Goal: Task Accomplishment & Management: Manage account settings

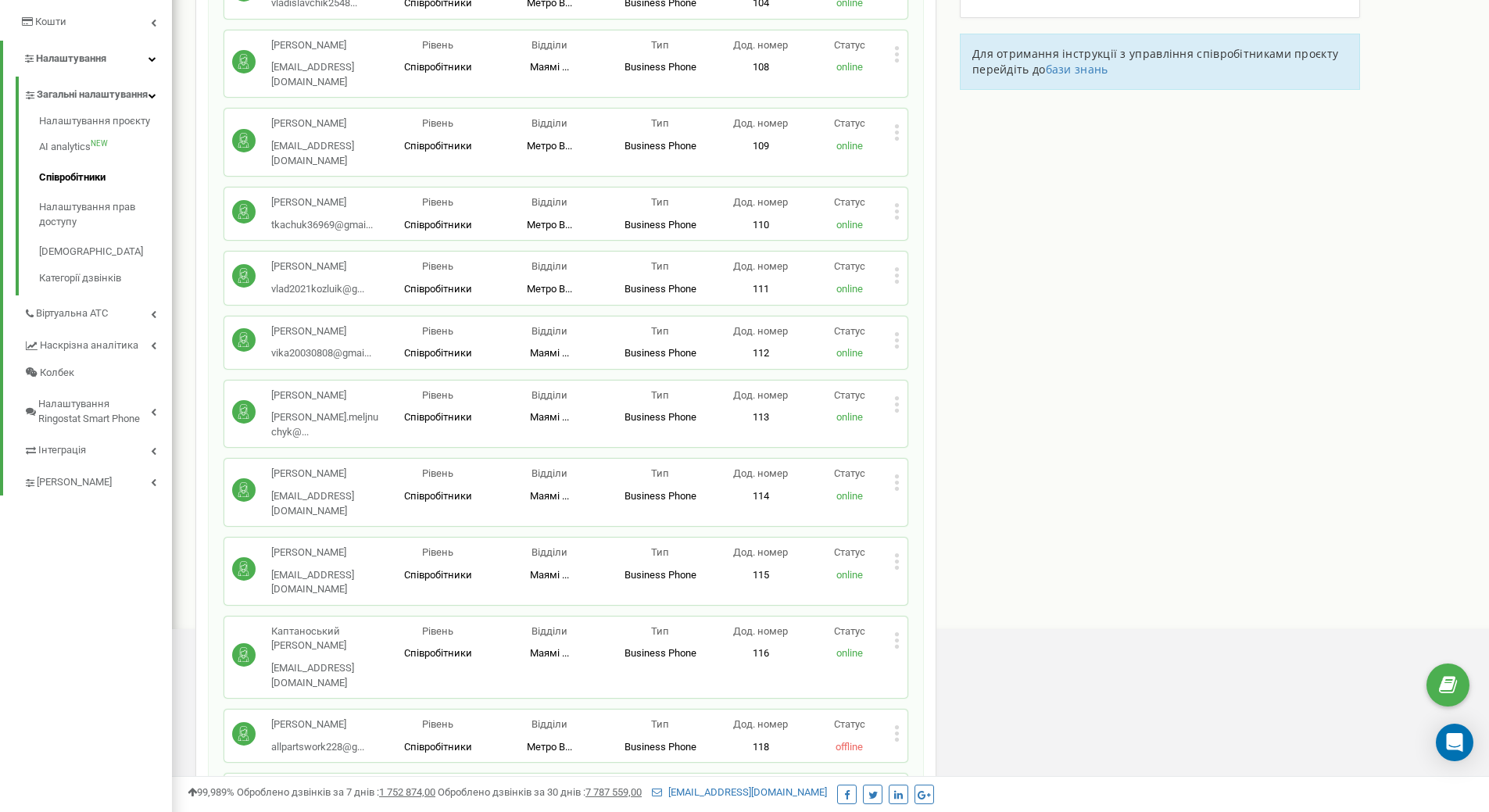
scroll to position [312, 0]
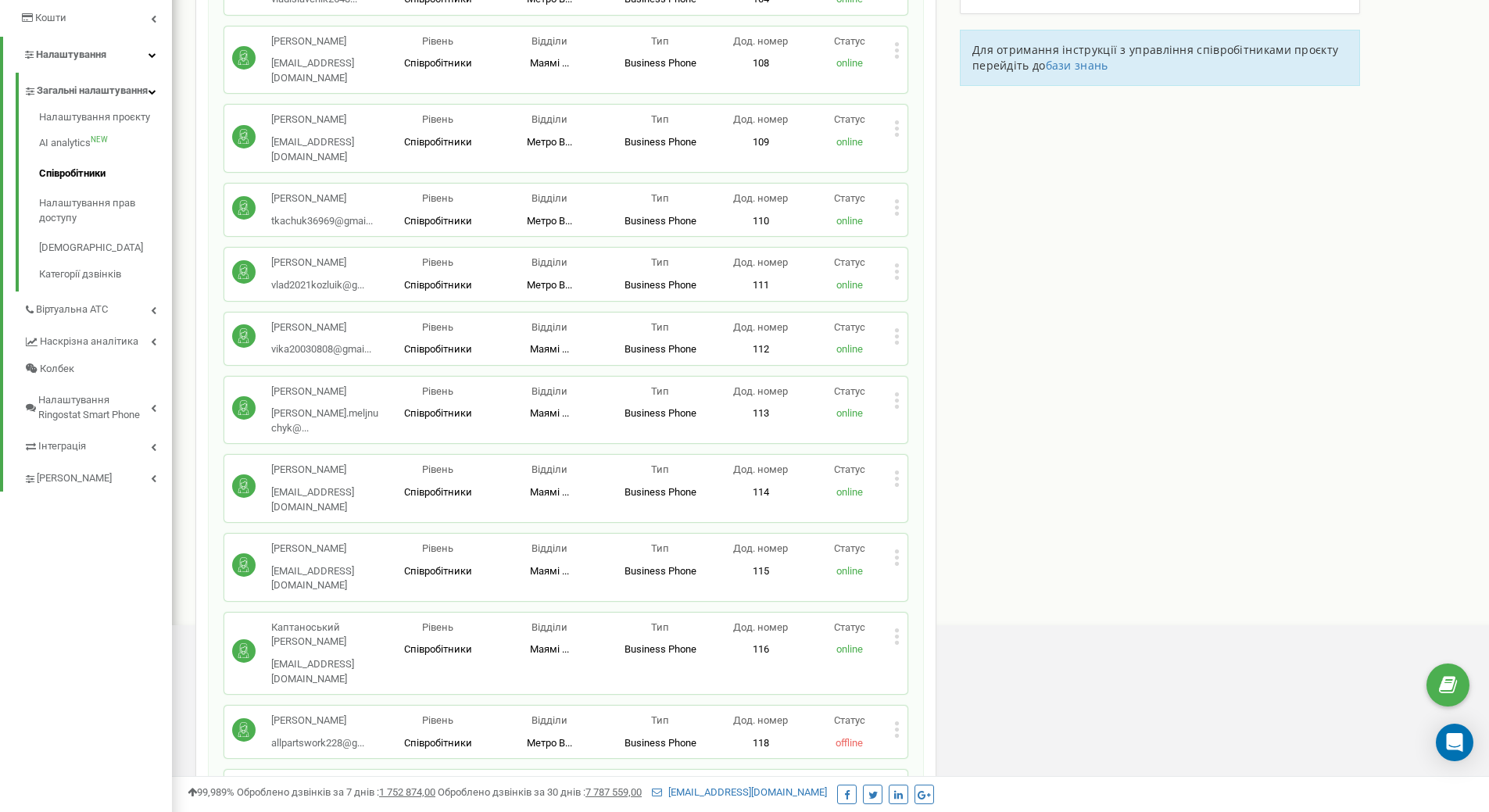
drag, startPoint x: 344, startPoint y: 298, endPoint x: 365, endPoint y: 301, distance: 21.2
click at [365, 320] on p "[PERSON_NAME]" at bounding box center [321, 327] width 100 height 14
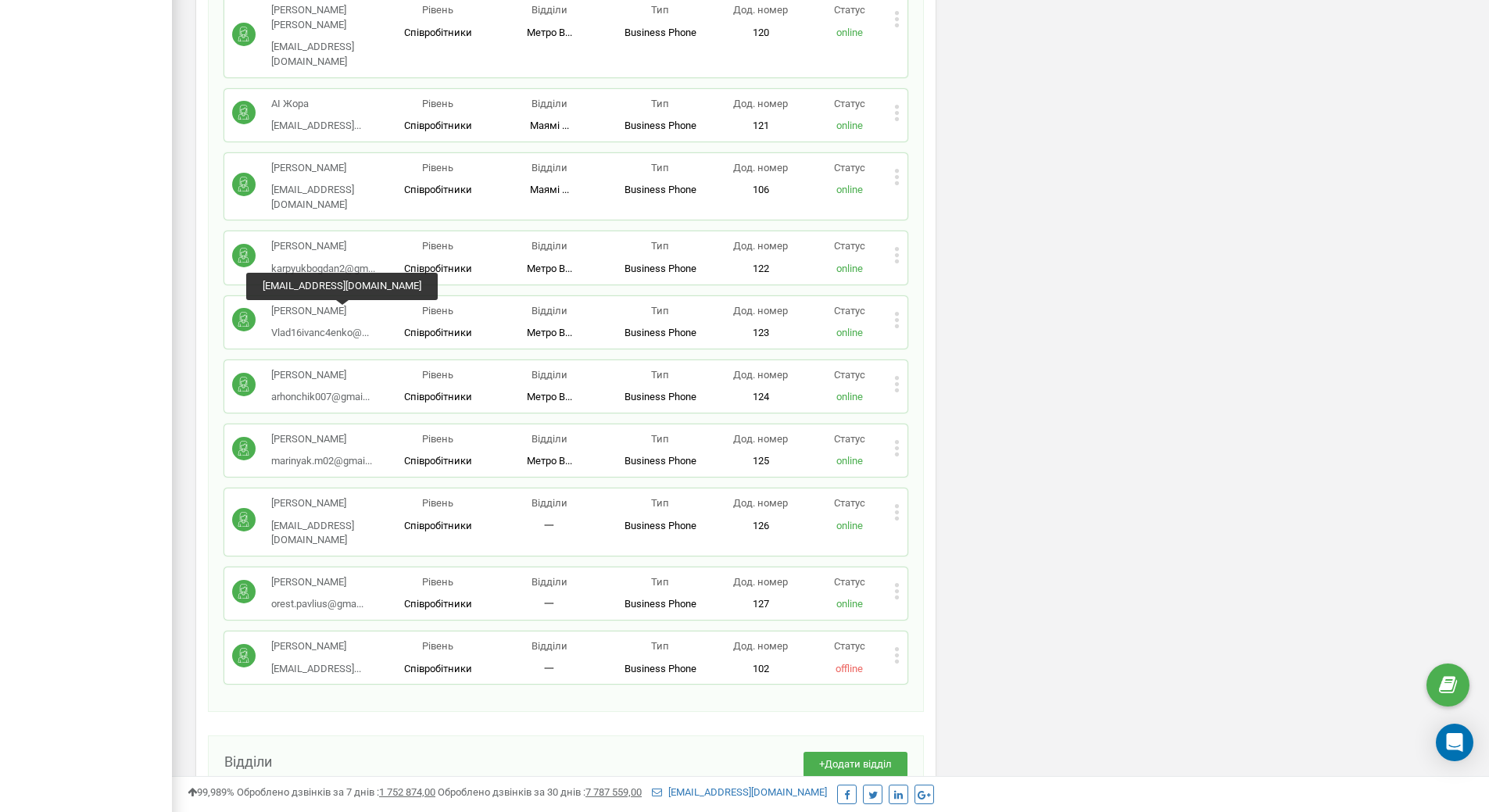
scroll to position [1269, 0]
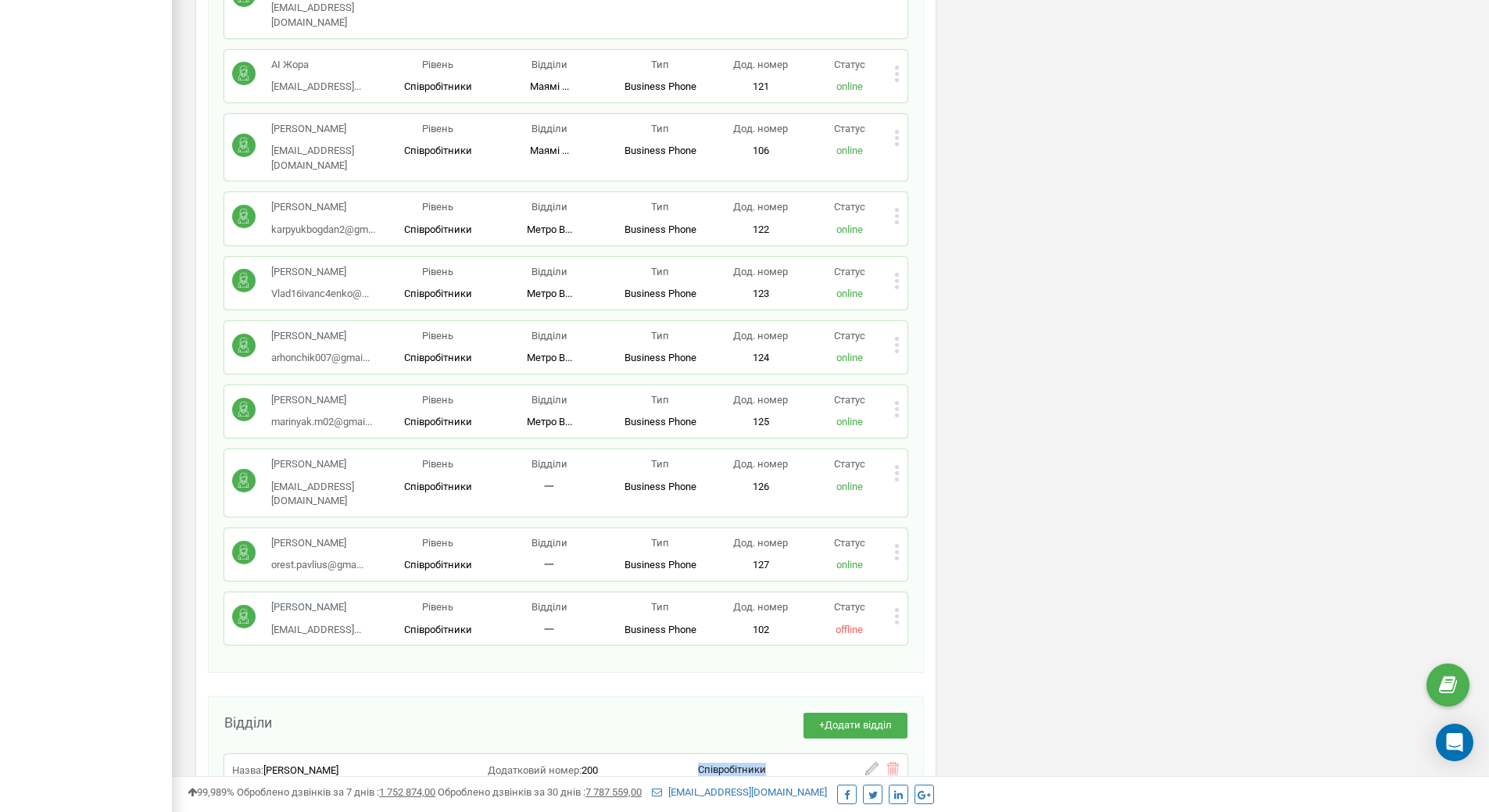
drag, startPoint x: 694, startPoint y: 595, endPoint x: 782, endPoint y: 603, distance: 88.4
click at [782, 762] on div "Назва: Метро Вітковськіши Додатковий номер: 200 Співробітники Влад Вітковський …" at bounding box center [566, 771] width 667 height 18
click at [743, 713] on div "+ Додати відділ" at bounding box center [589, 733] width 636 height 41
click at [870, 807] on icon at bounding box center [872, 814] width 14 height 14
click at [881, 811] on icon at bounding box center [878, 827] width 14 height 14
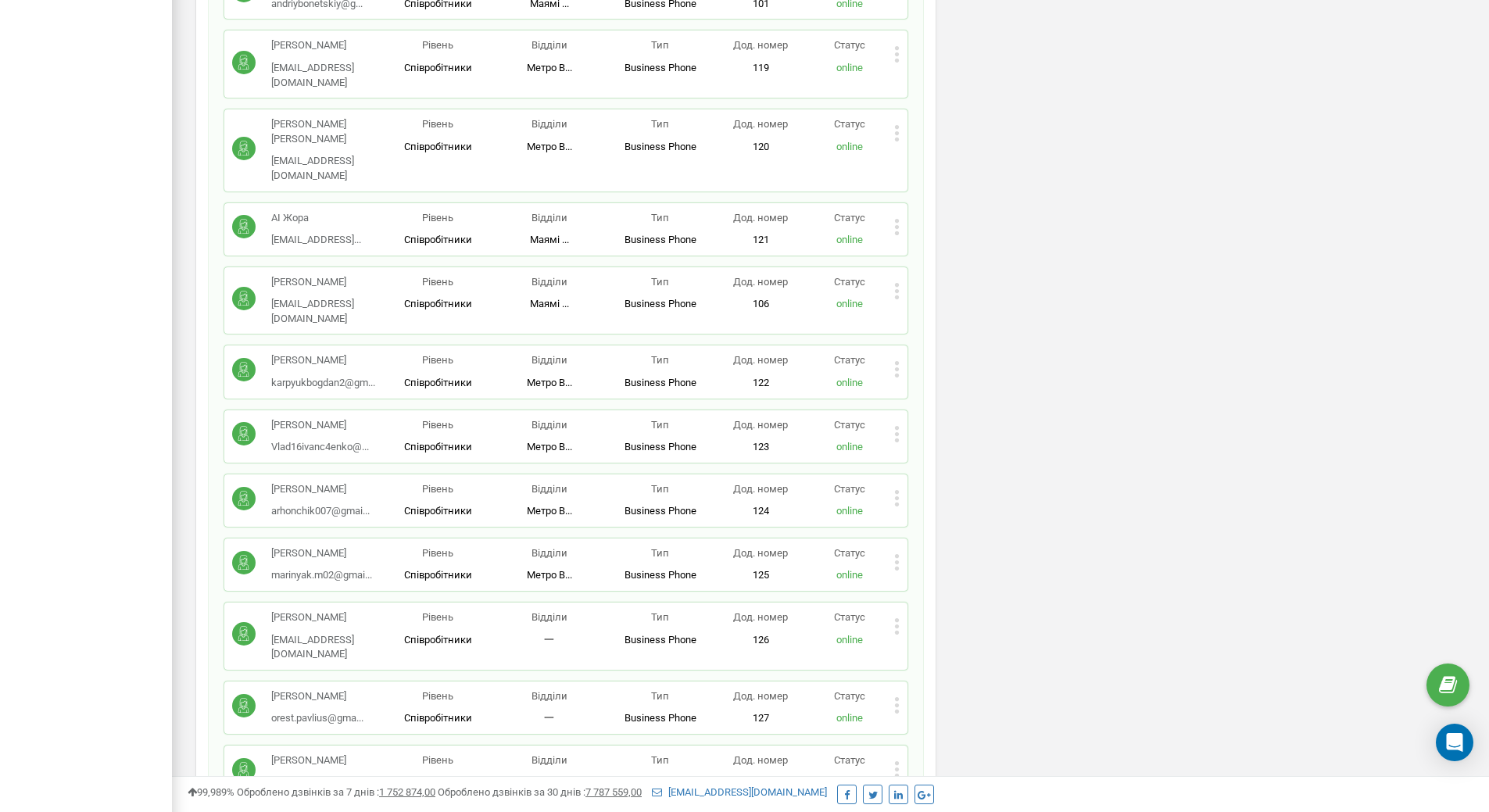
scroll to position [1113, 0]
click at [897, 700] on icon at bounding box center [897, 702] width 4 height 4
click at [923, 728] on span "Редагувати" at bounding box center [946, 733] width 62 height 11
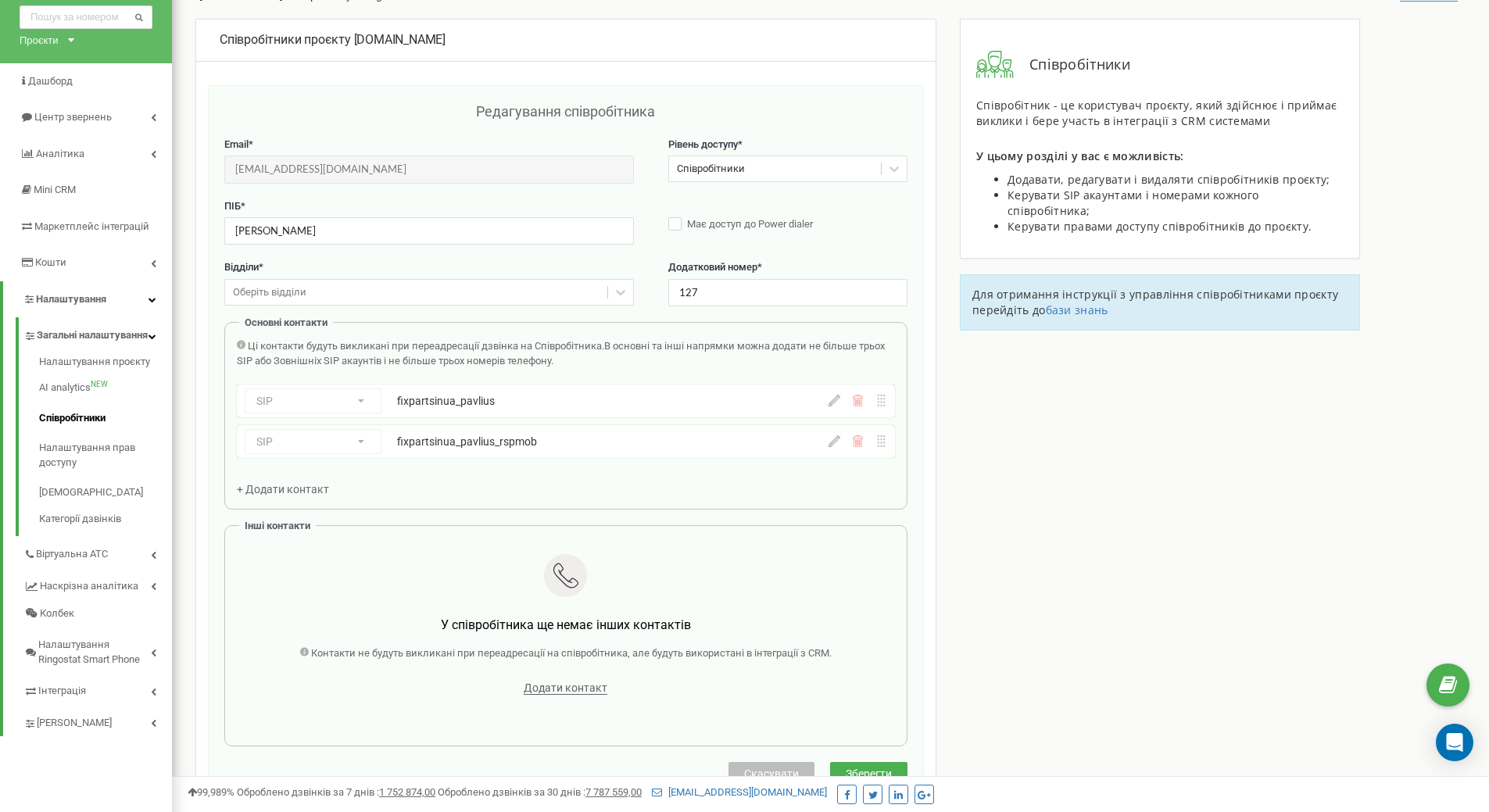
scroll to position [0, 0]
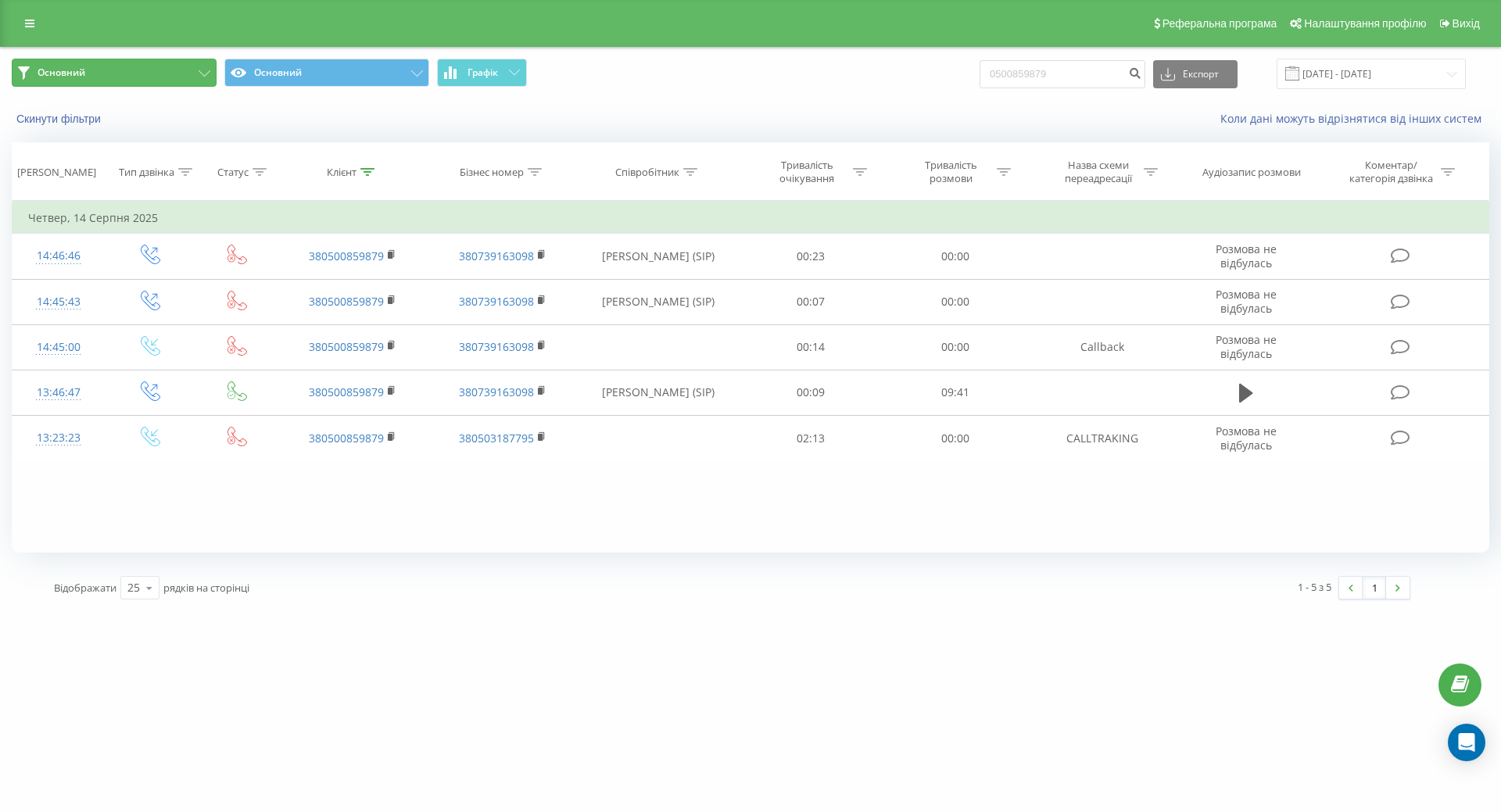
click at [96, 76] on button "Основний" at bounding box center [114, 72] width 205 height 28
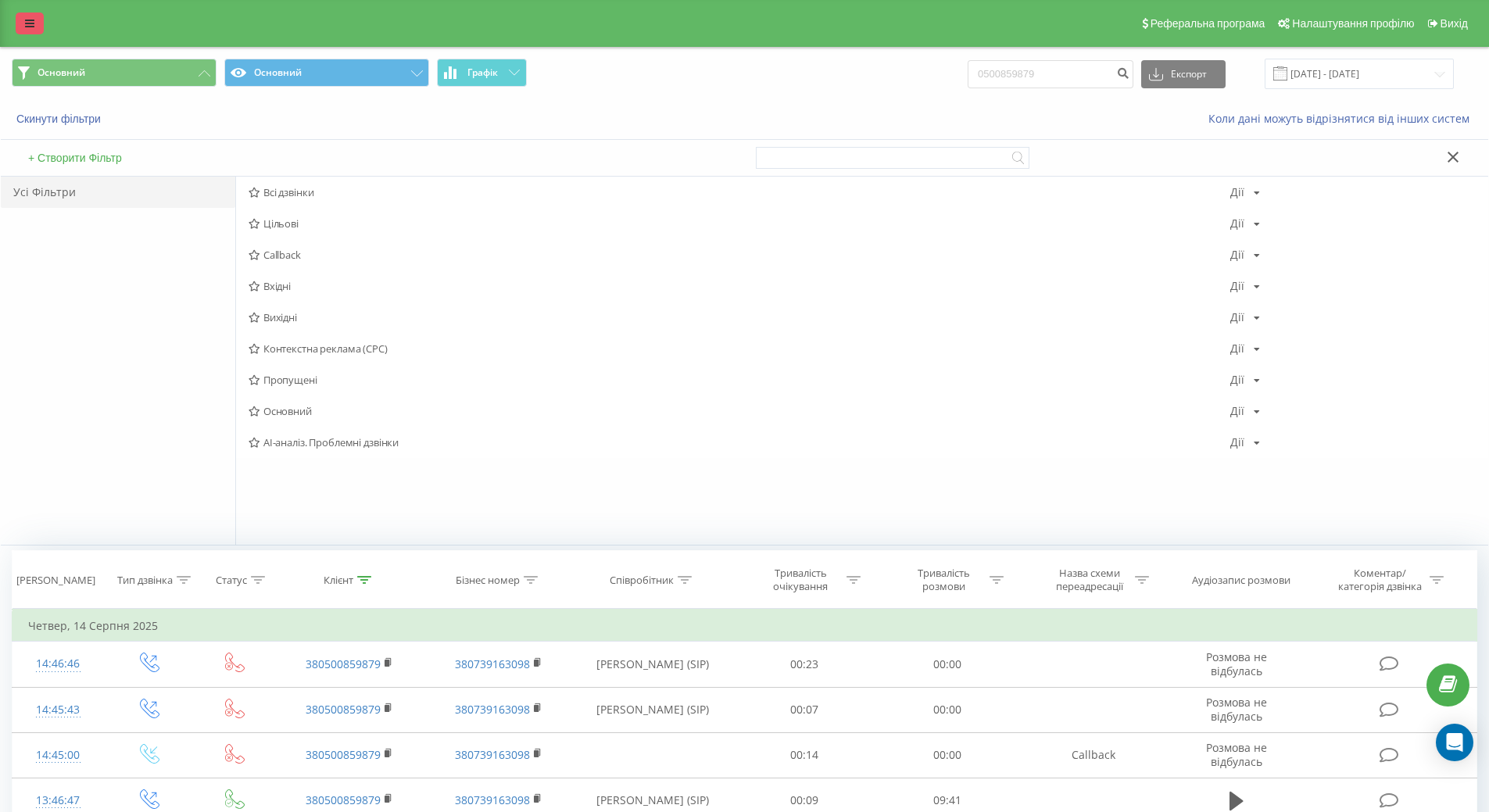
click at [25, 15] on link at bounding box center [29, 23] width 28 height 22
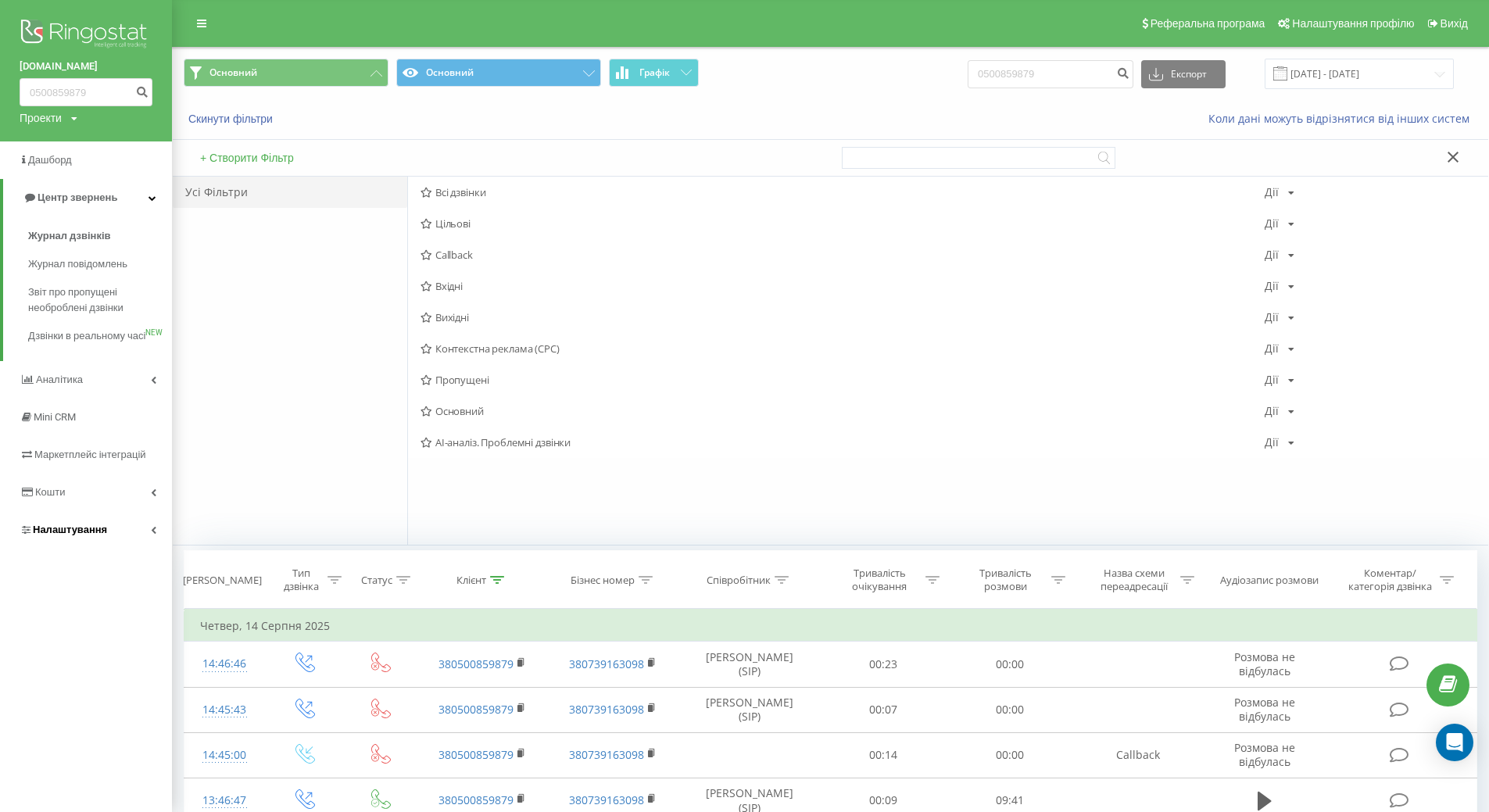
click at [123, 542] on link "Налаштування" at bounding box center [86, 529] width 172 height 38
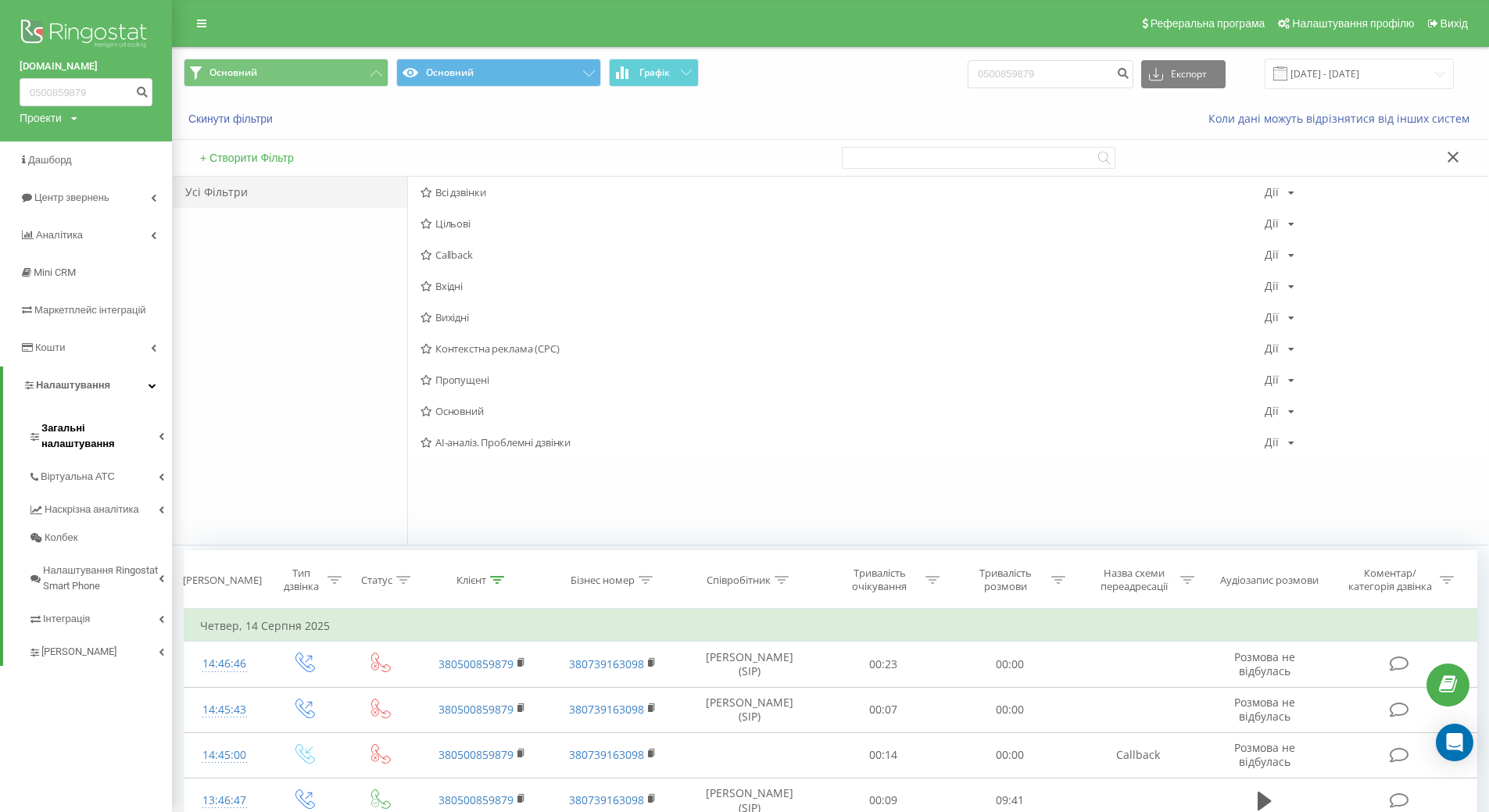
click at [122, 423] on span "Загальні налаштування" at bounding box center [100, 436] width 118 height 31
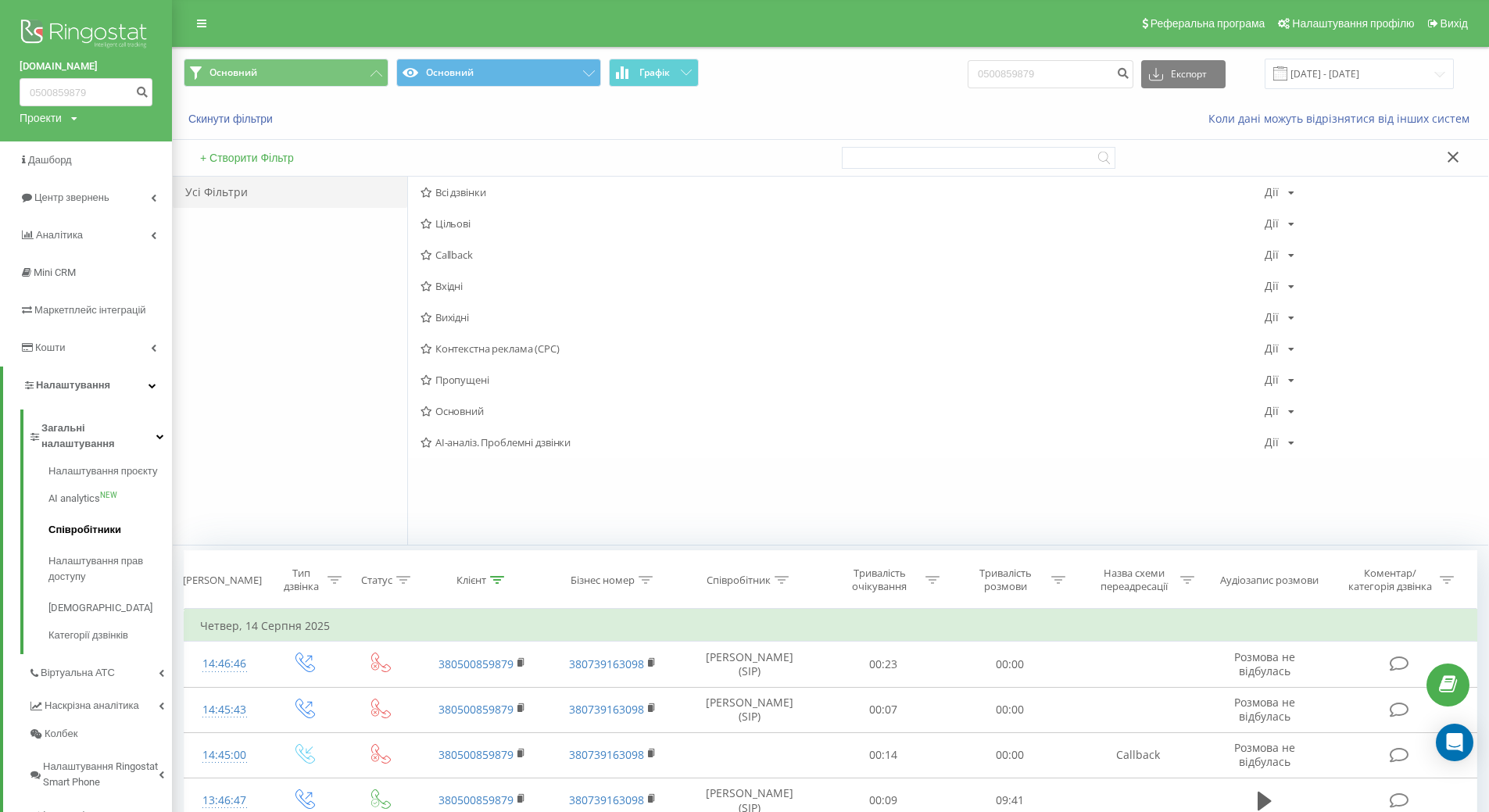
click at [116, 525] on link "Співробітники" at bounding box center [110, 529] width 123 height 31
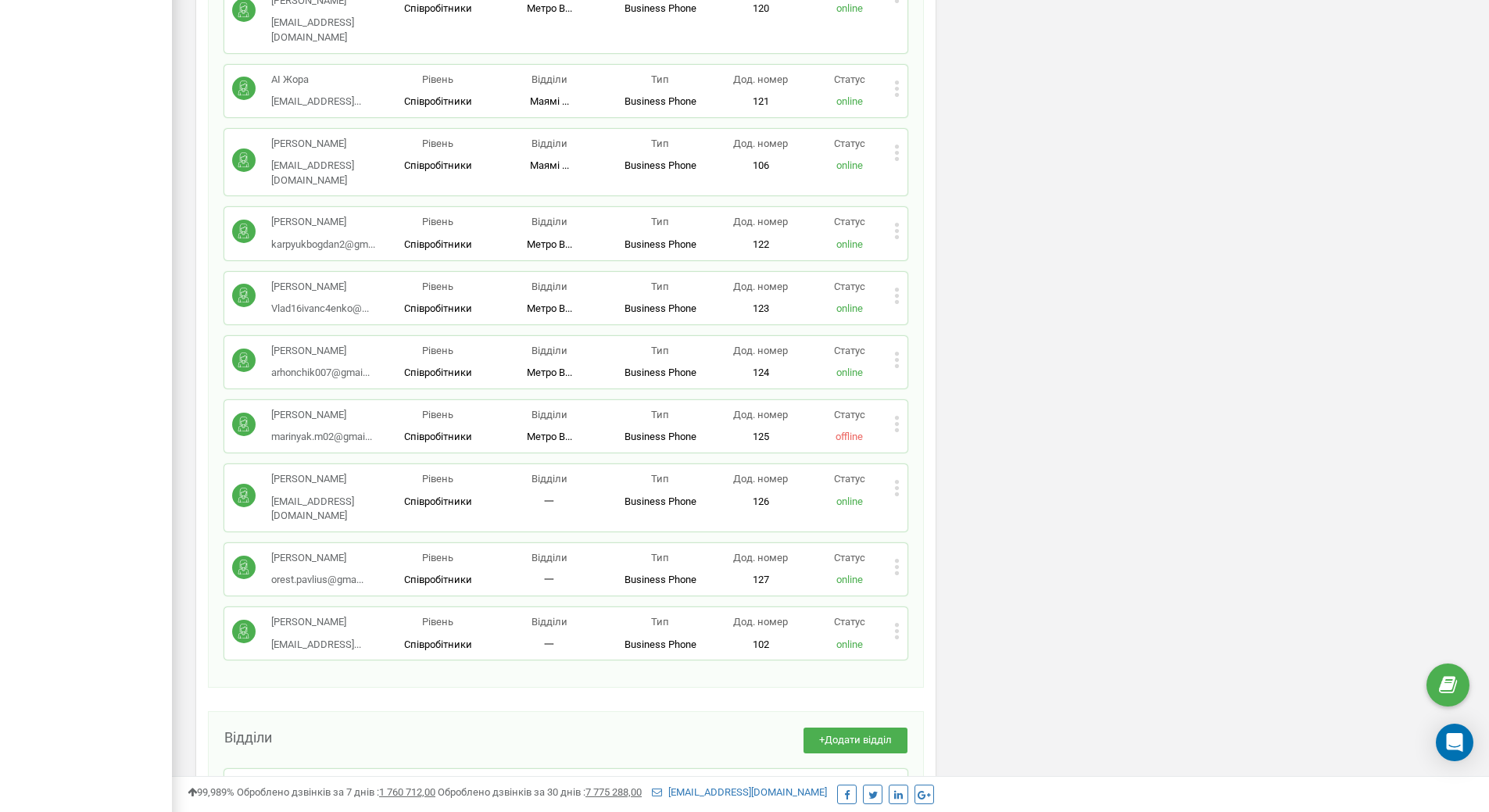
scroll to position [1269, 0]
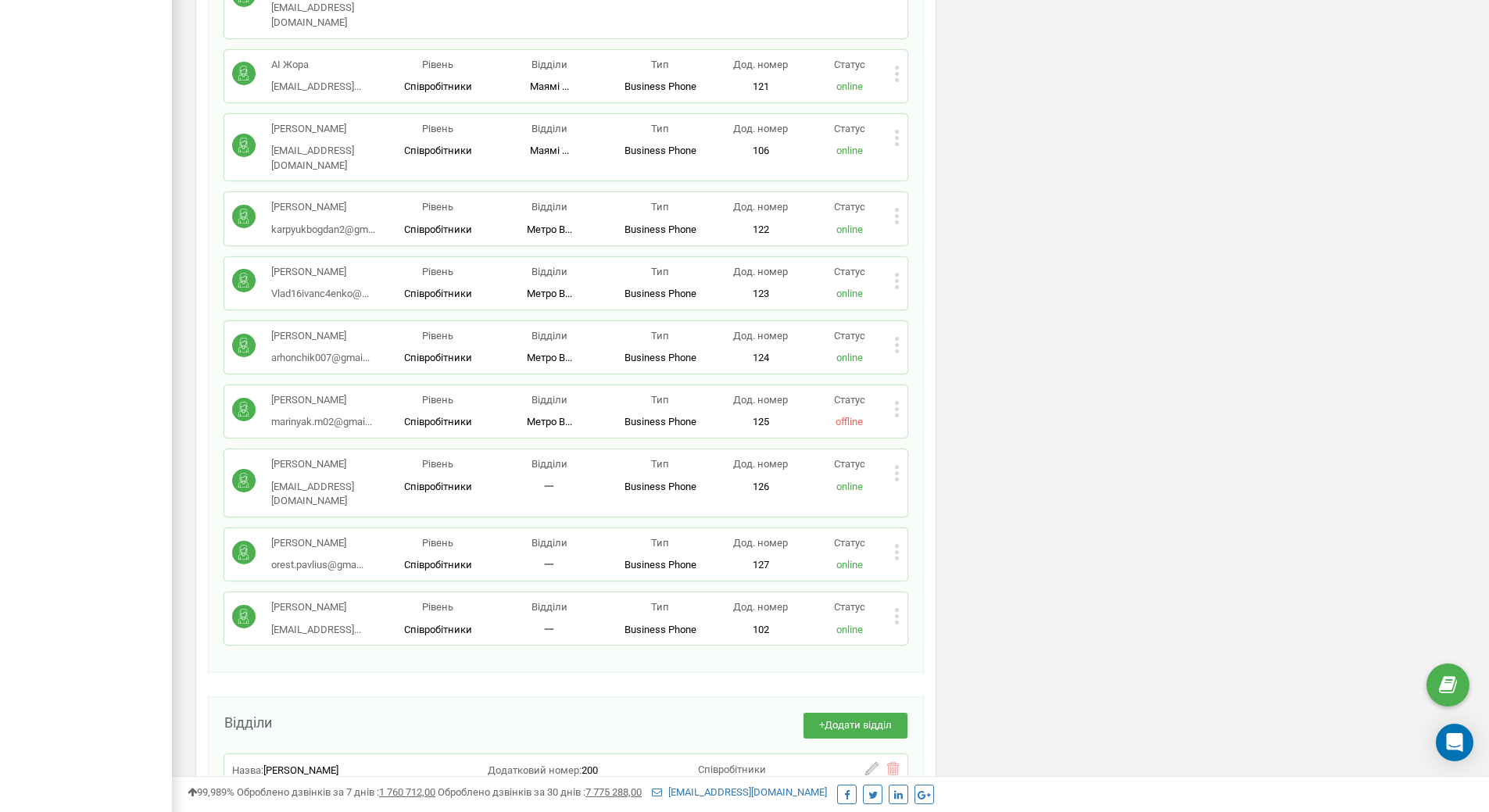
click at [311, 809] on span "[PERSON_NAME]" at bounding box center [301, 815] width 75 height 12
click at [869, 807] on icon at bounding box center [872, 814] width 14 height 14
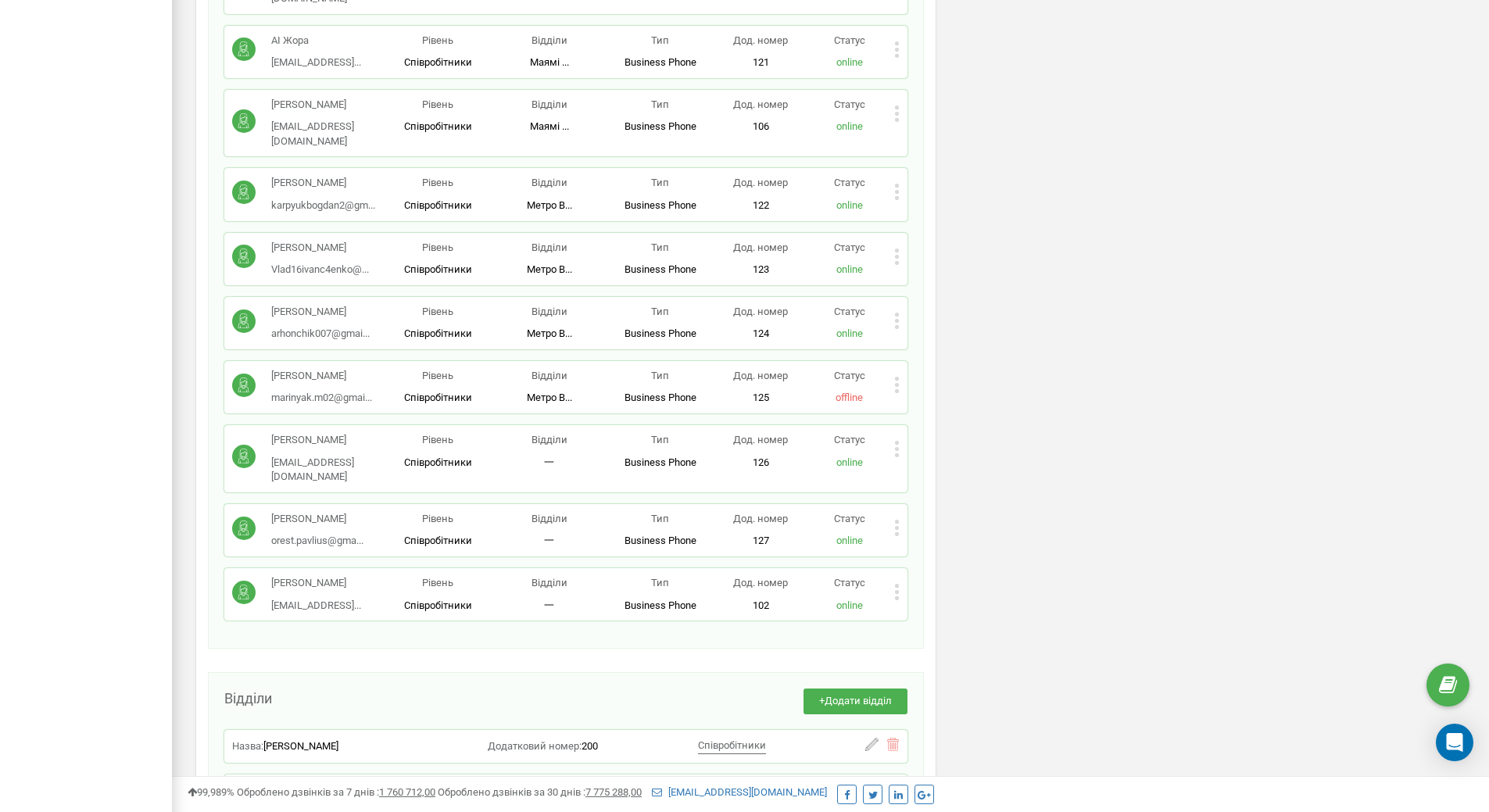
scroll to position [1307, 0]
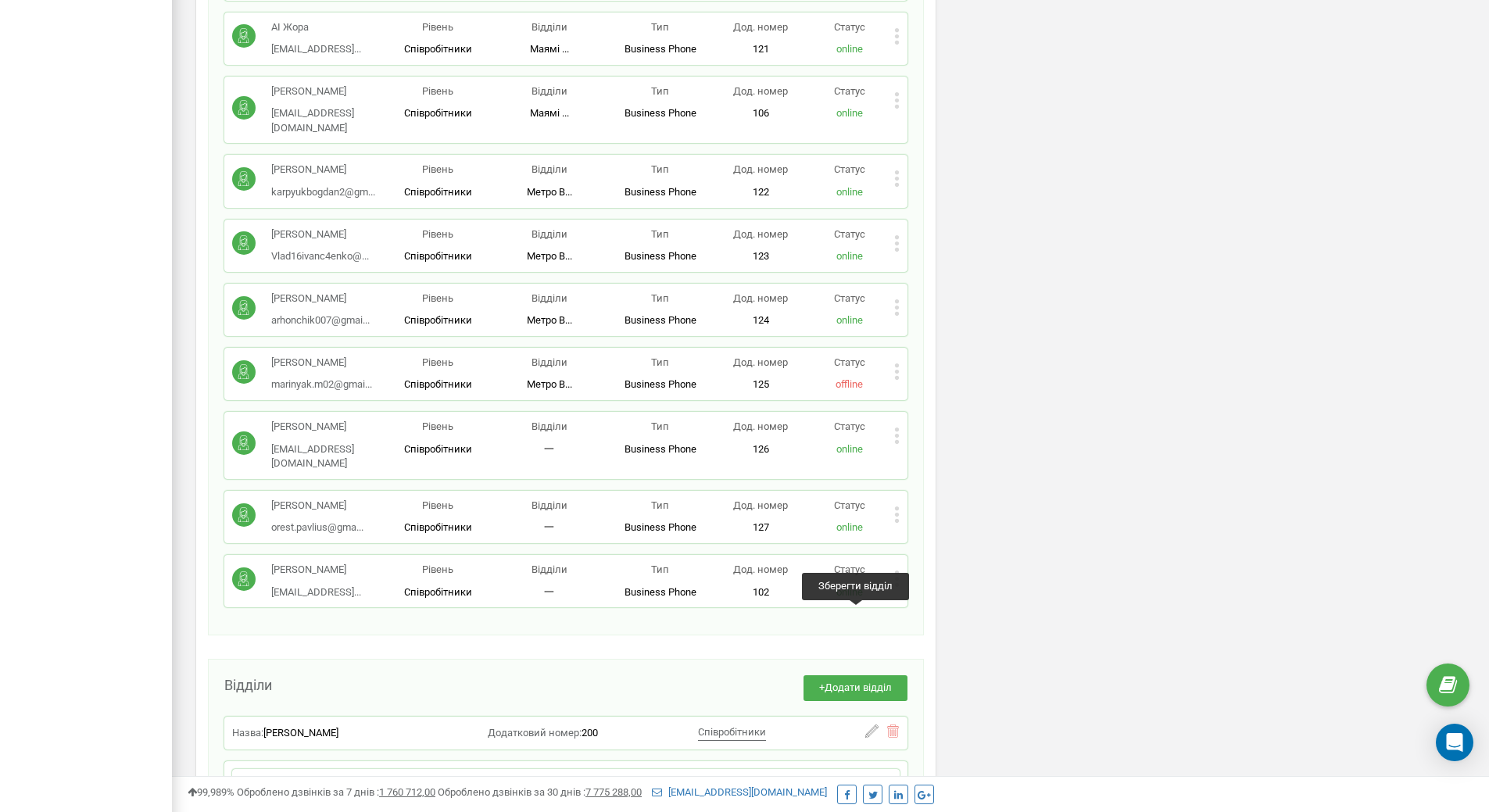
click at [853, 783] on icon at bounding box center [856, 790] width 14 height 14
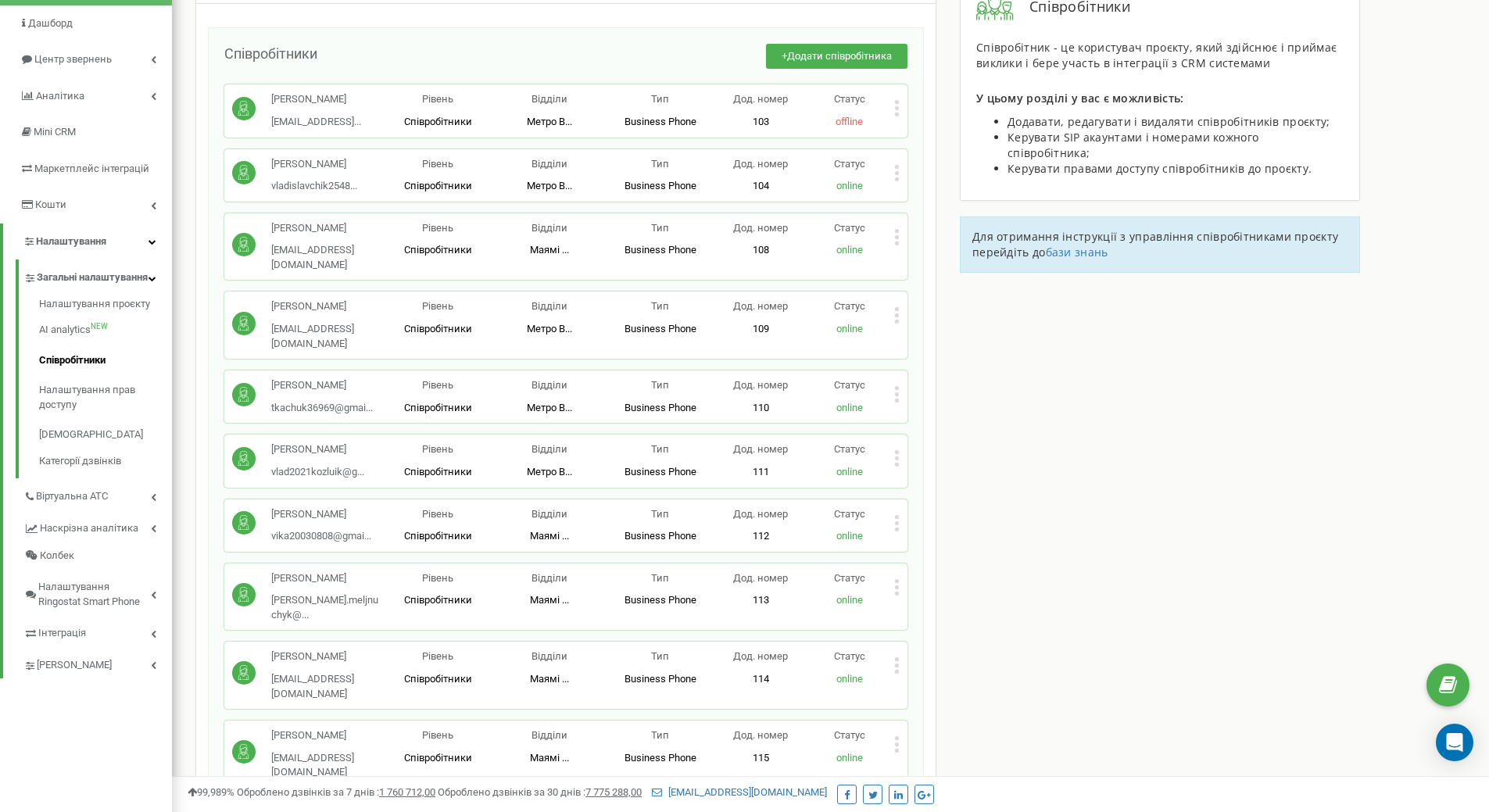
scroll to position [1269, 0]
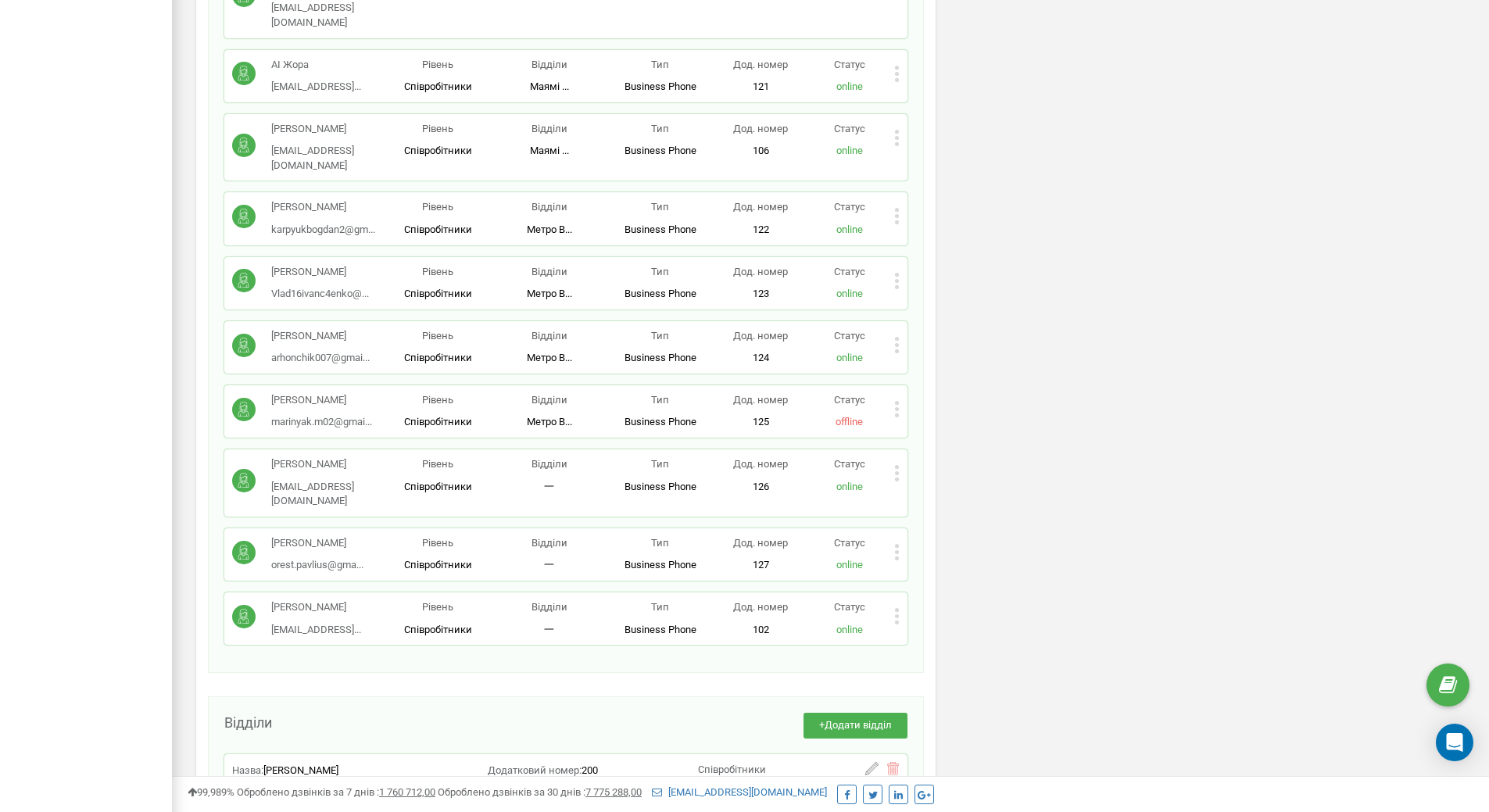
click at [896, 544] on icon at bounding box center [897, 552] width 6 height 16
click at [318, 809] on span "[PERSON_NAME]" at bounding box center [301, 815] width 75 height 12
click at [305, 809] on span "[PERSON_NAME]" at bounding box center [301, 815] width 75 height 12
click at [897, 551] on icon at bounding box center [897, 553] width 4 height 4
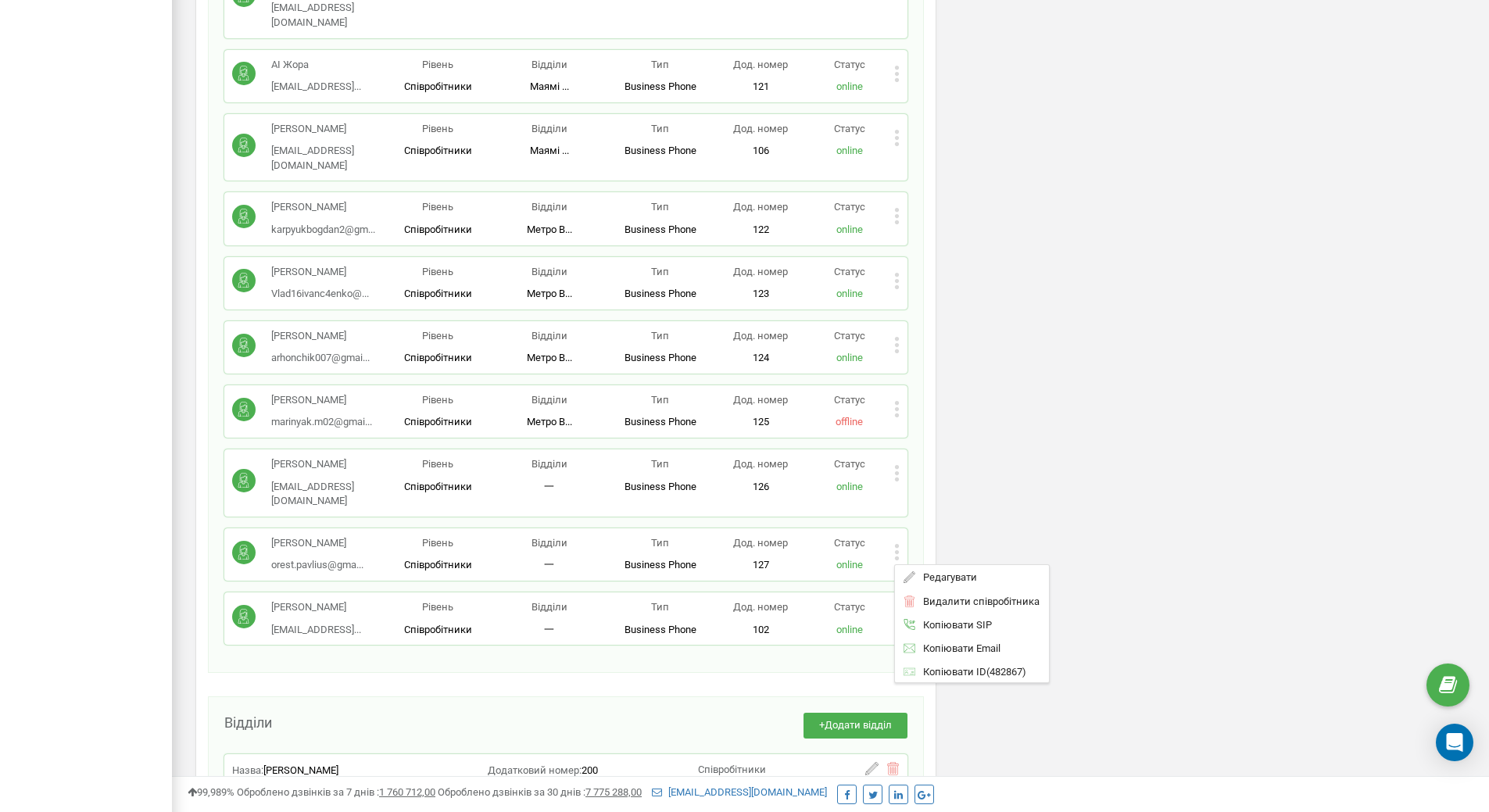
drag, startPoint x: 447, startPoint y: 375, endPoint x: 349, endPoint y: 374, distance: 98.0
click at [441, 536] on p "Рівень" at bounding box center [437, 543] width 111 height 14
click at [285, 536] on p "[PERSON_NAME]" at bounding box center [317, 543] width 93 height 14
click at [905, 528] on div "[PERSON_NAME] orest.pavlius@gma... [EMAIL_ADDRESS][DOMAIN_NAME] Рівень Співробі…" at bounding box center [566, 555] width 683 height 52
click at [901, 528] on div "[PERSON_NAME] orest.pavlius@gma... [EMAIL_ADDRESS][DOMAIN_NAME] Рівень Співробі…" at bounding box center [566, 555] width 683 height 52
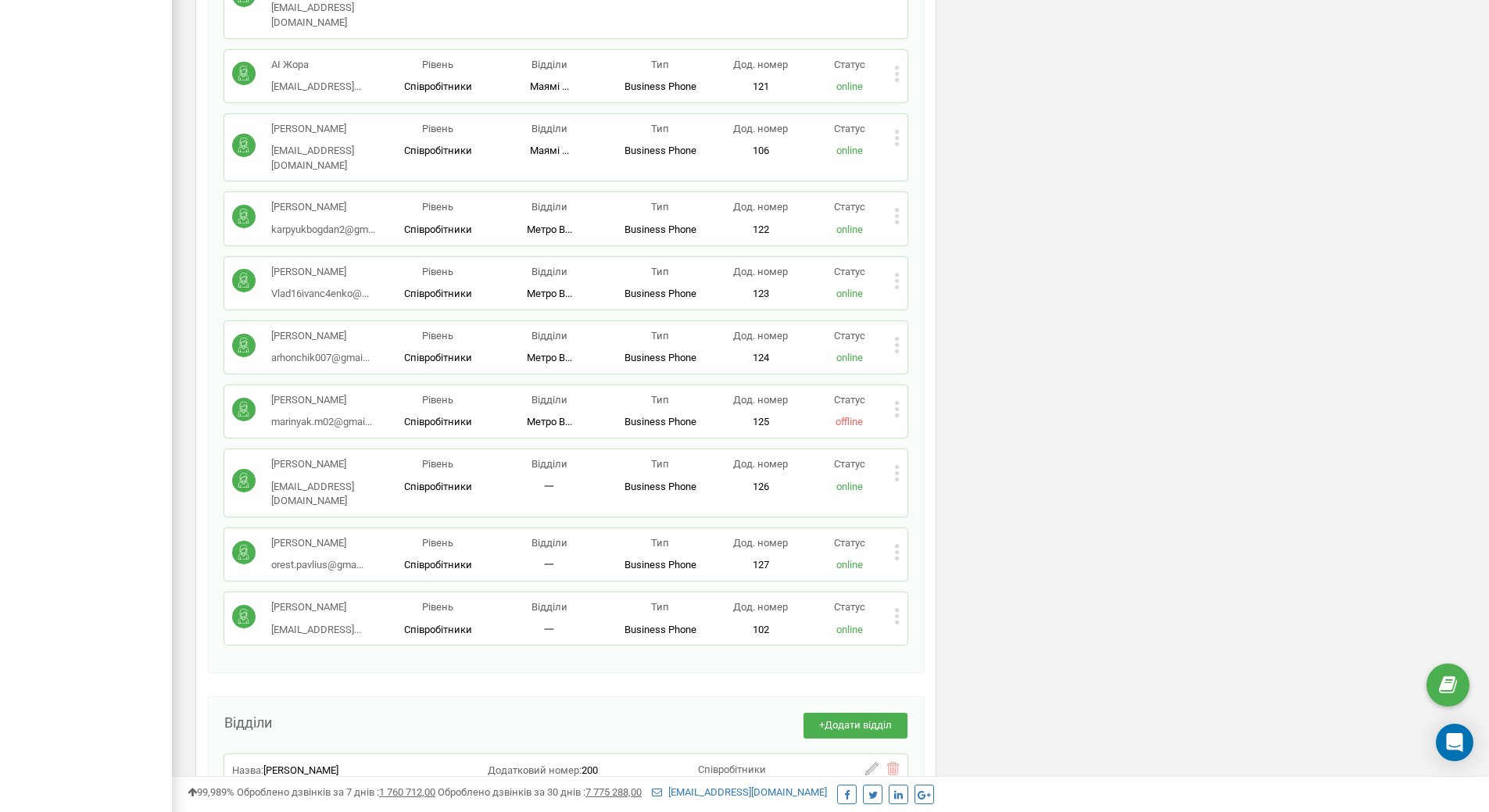
click at [890, 536] on div "Статус online" at bounding box center [850, 555] width 89 height 37
click at [894, 544] on icon at bounding box center [897, 552] width 6 height 16
click at [947, 572] on span "Редагувати" at bounding box center [946, 577] width 62 height 11
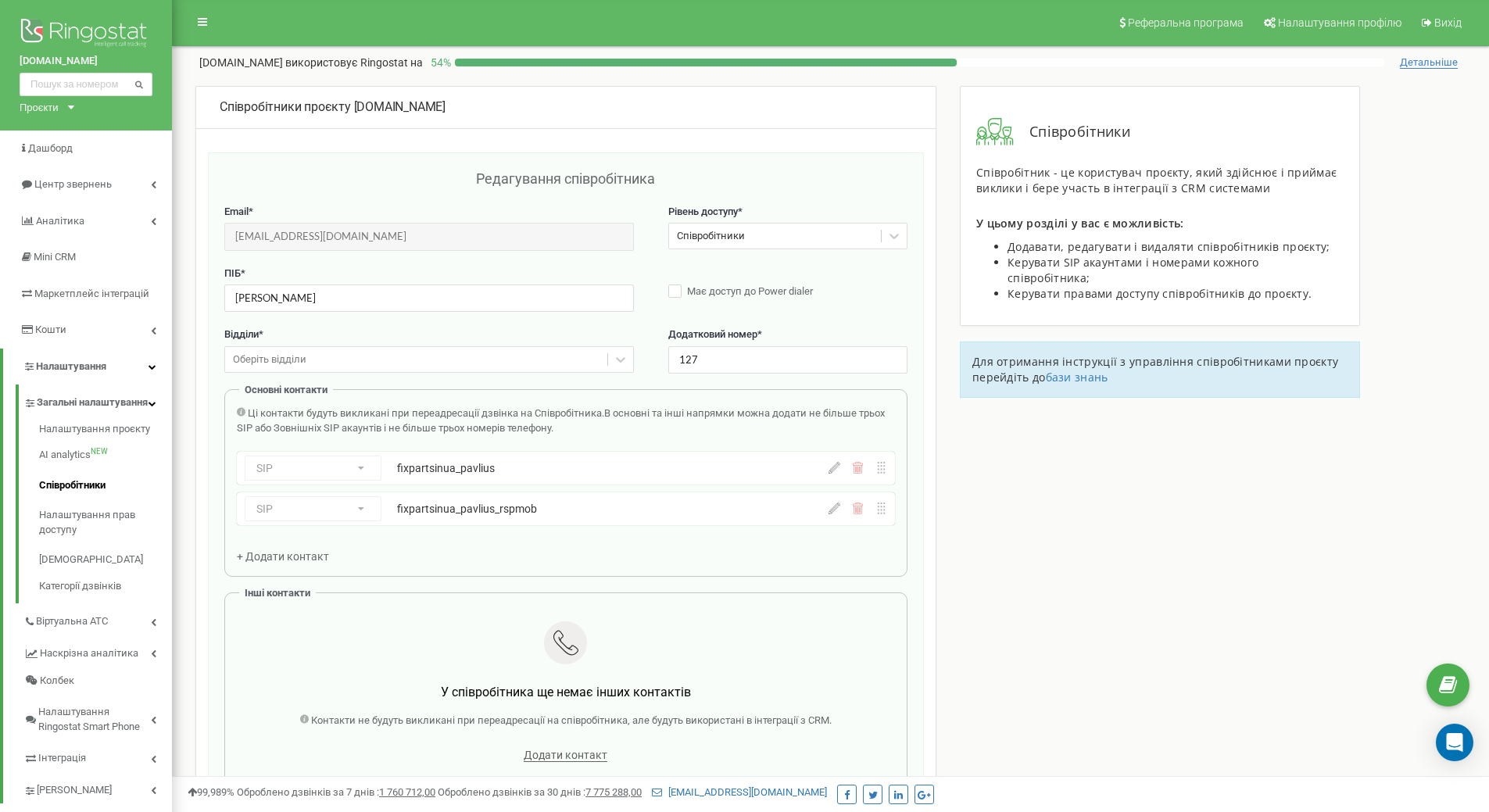
scroll to position [0, 0]
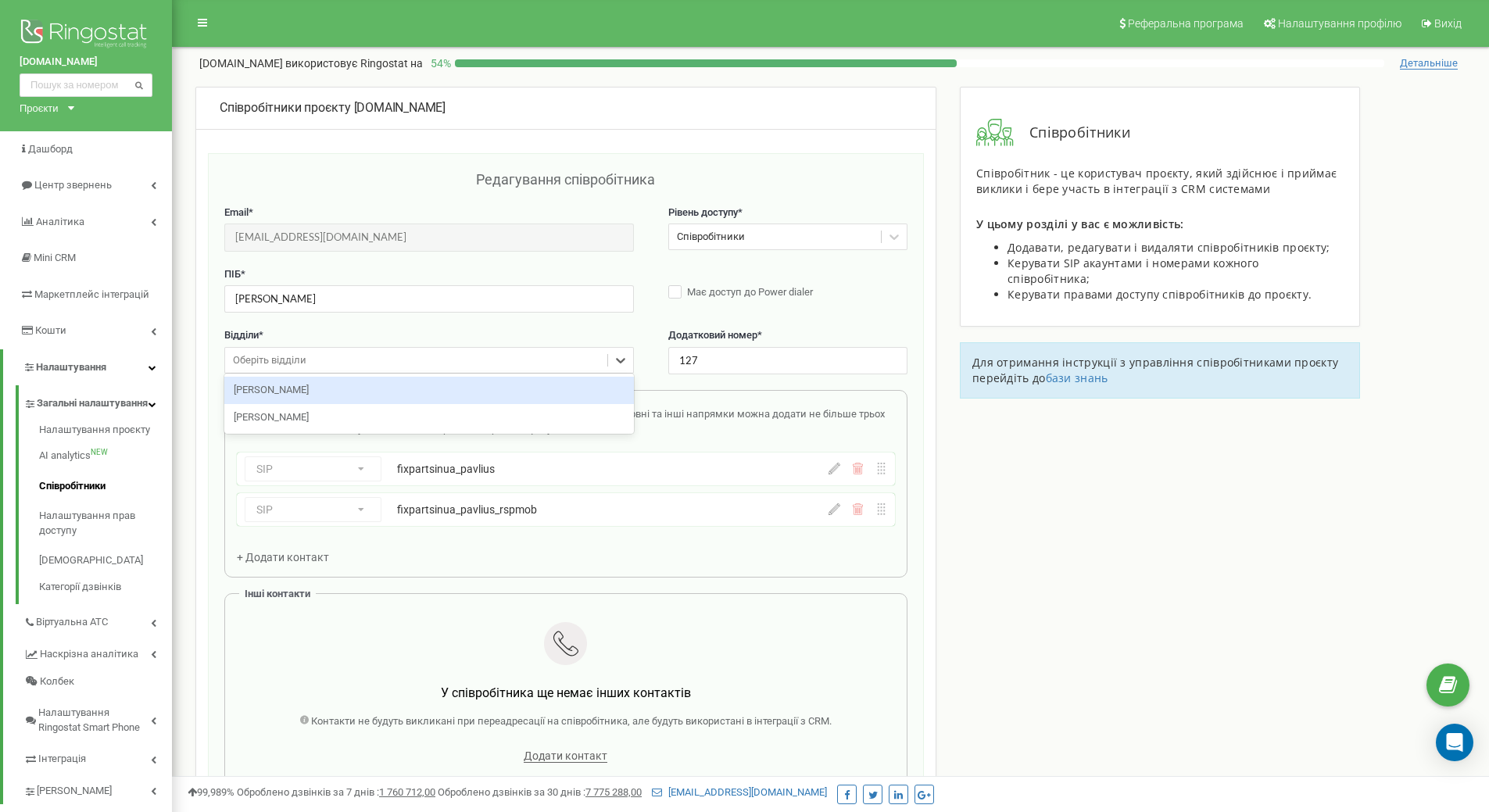
click at [446, 359] on div "Оберіть відділи" at bounding box center [416, 361] width 382 height 24
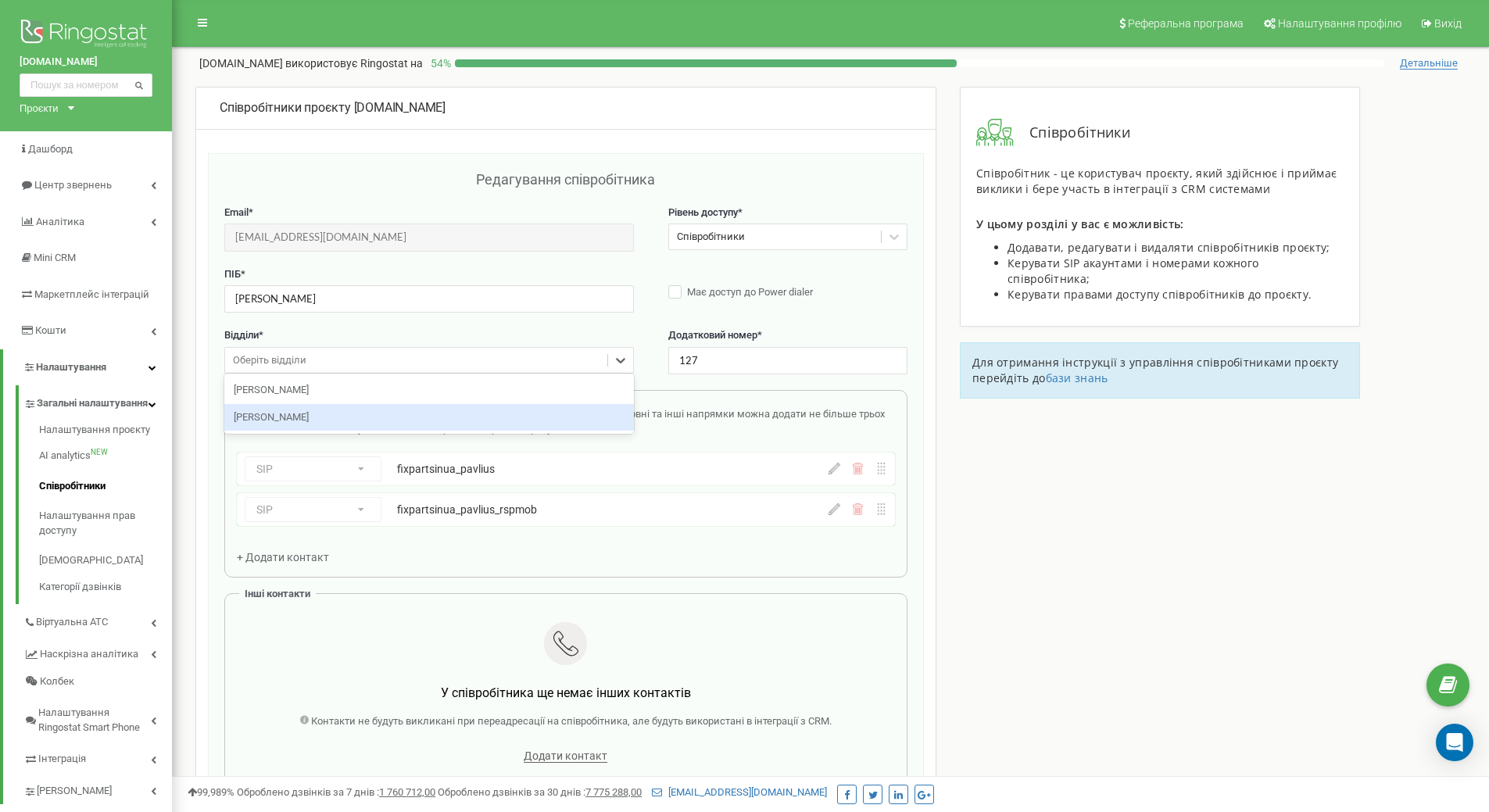
click at [423, 418] on div "[PERSON_NAME]" at bounding box center [429, 418] width 410 height 27
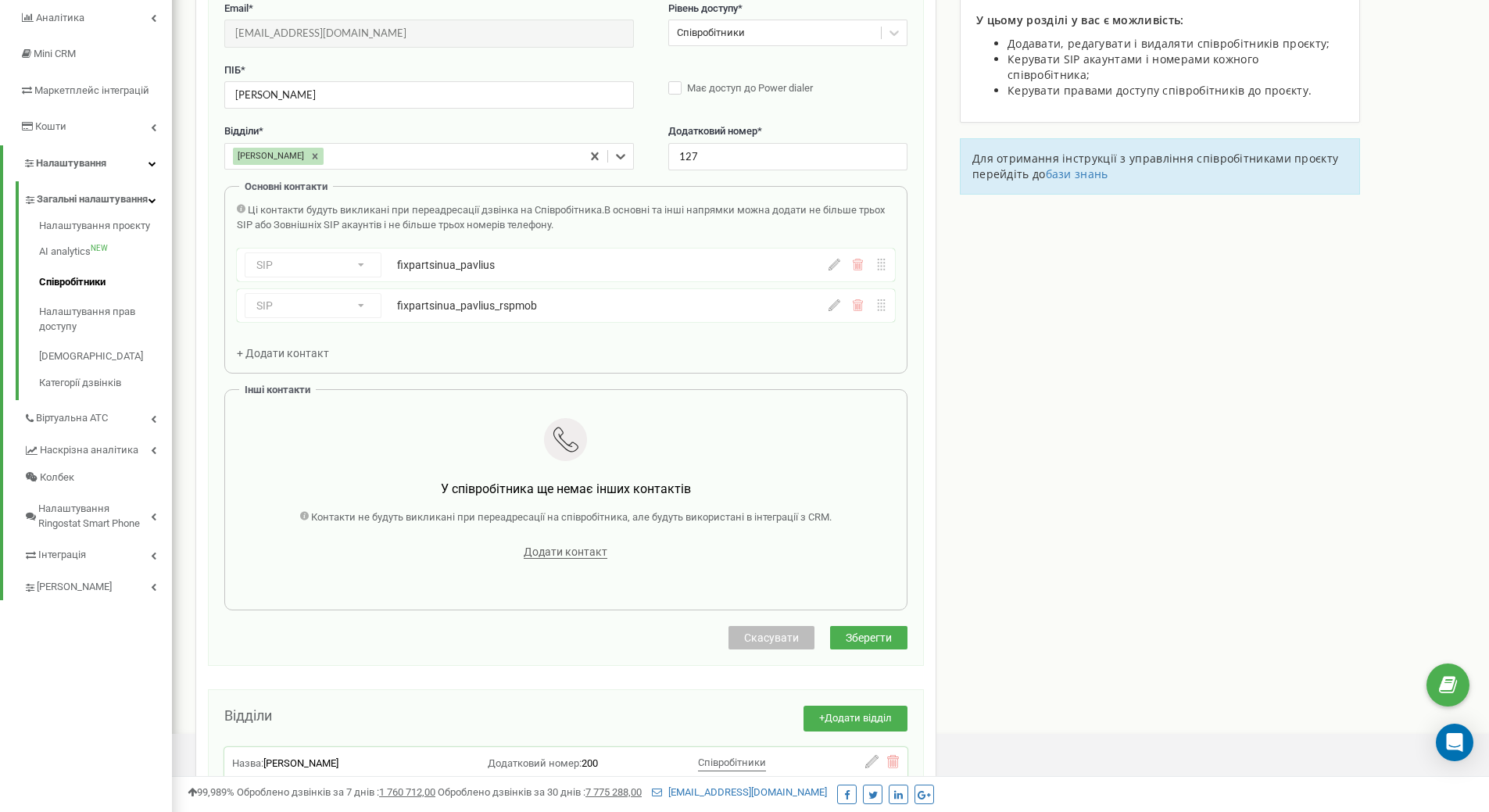
scroll to position [372, 0]
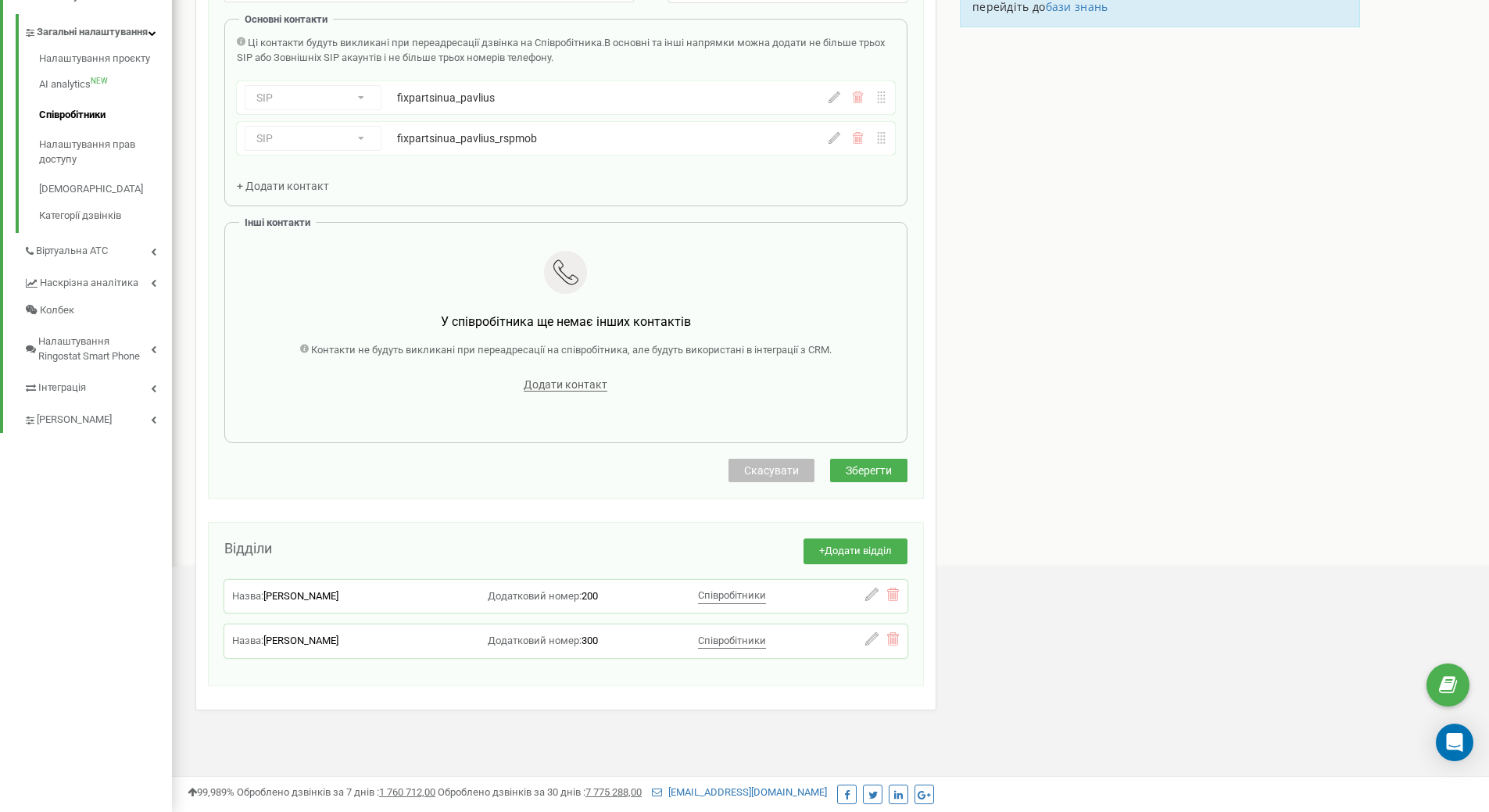
click at [857, 460] on button "Зберегти" at bounding box center [869, 471] width 77 height 23
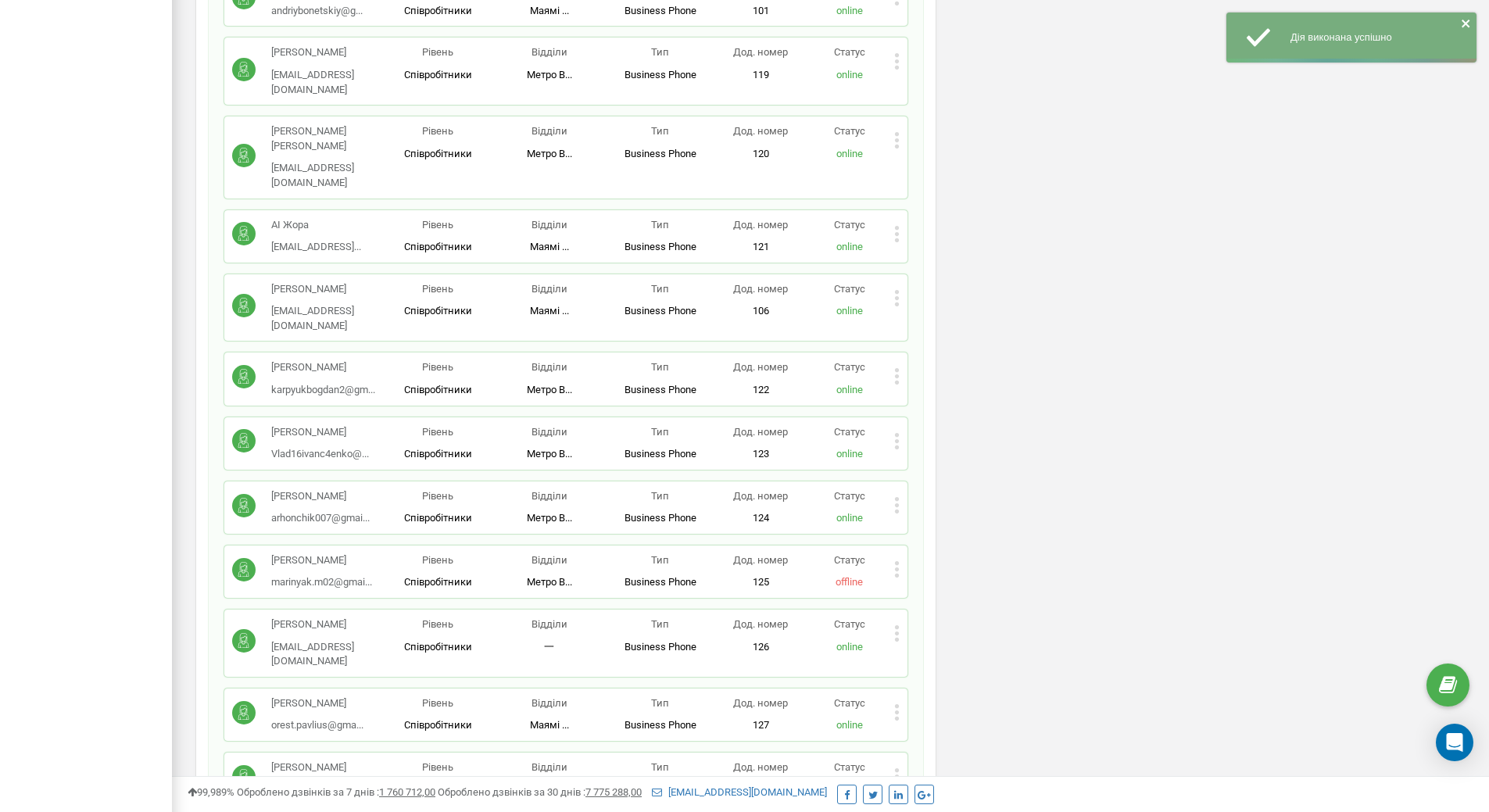
scroll to position [1191, 0]
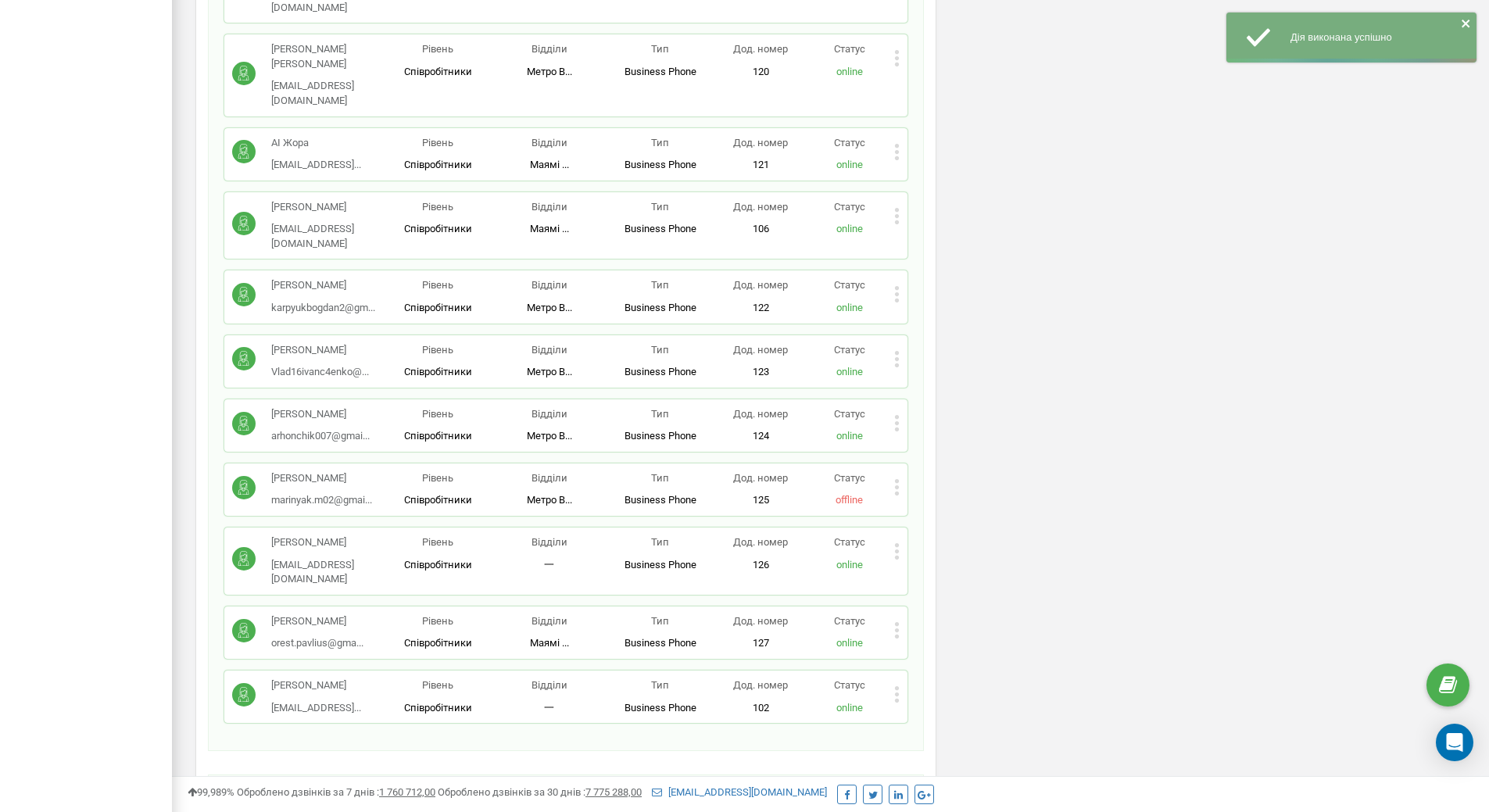
click at [894, 543] on div "Редагувати Видалити співробітника Копіювати SIP Копіювати Email Копіювати ID ( …" at bounding box center [897, 554] width 6 height 21
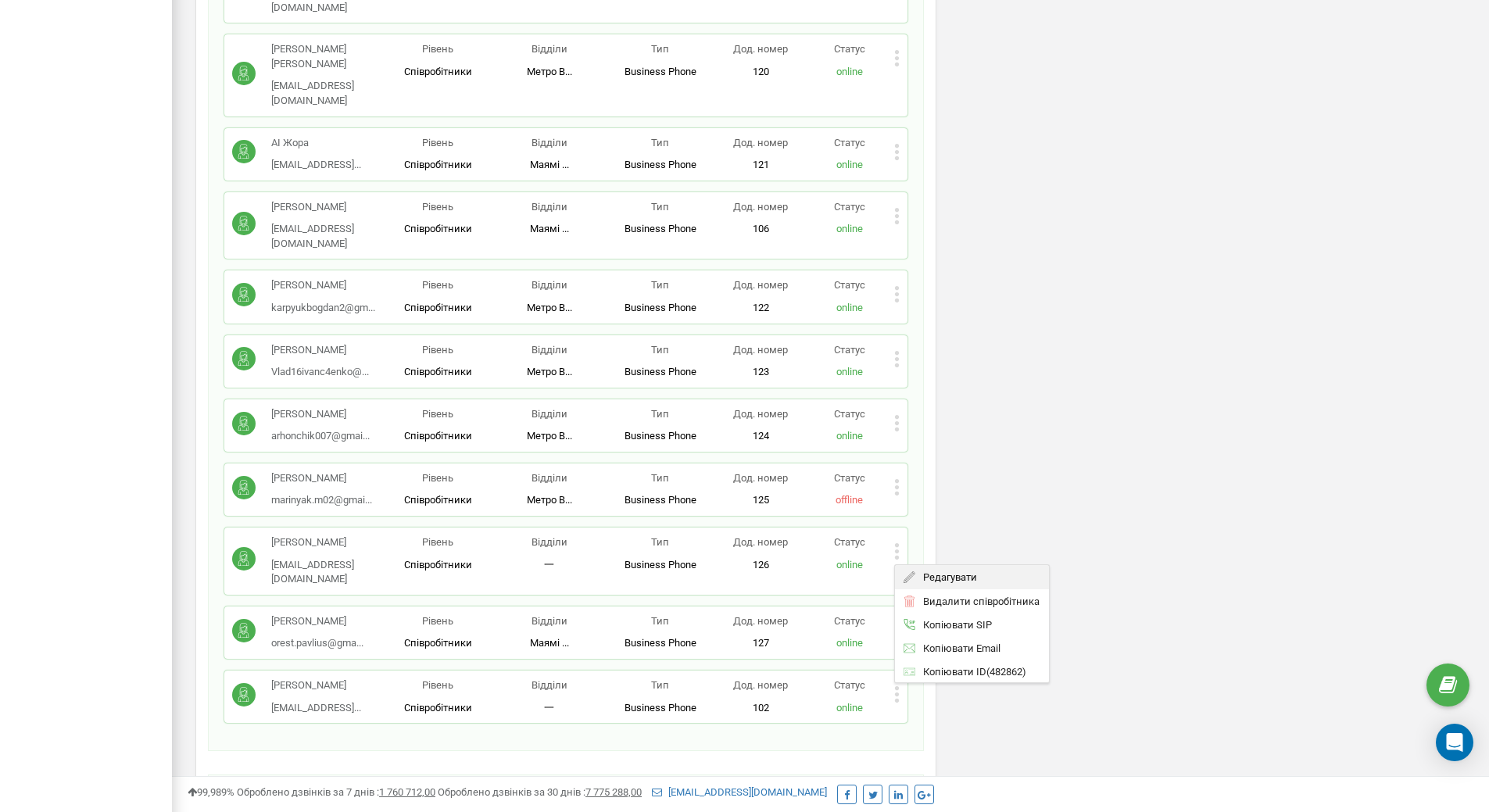
click at [916, 572] on span "Редагувати" at bounding box center [946, 577] width 62 height 11
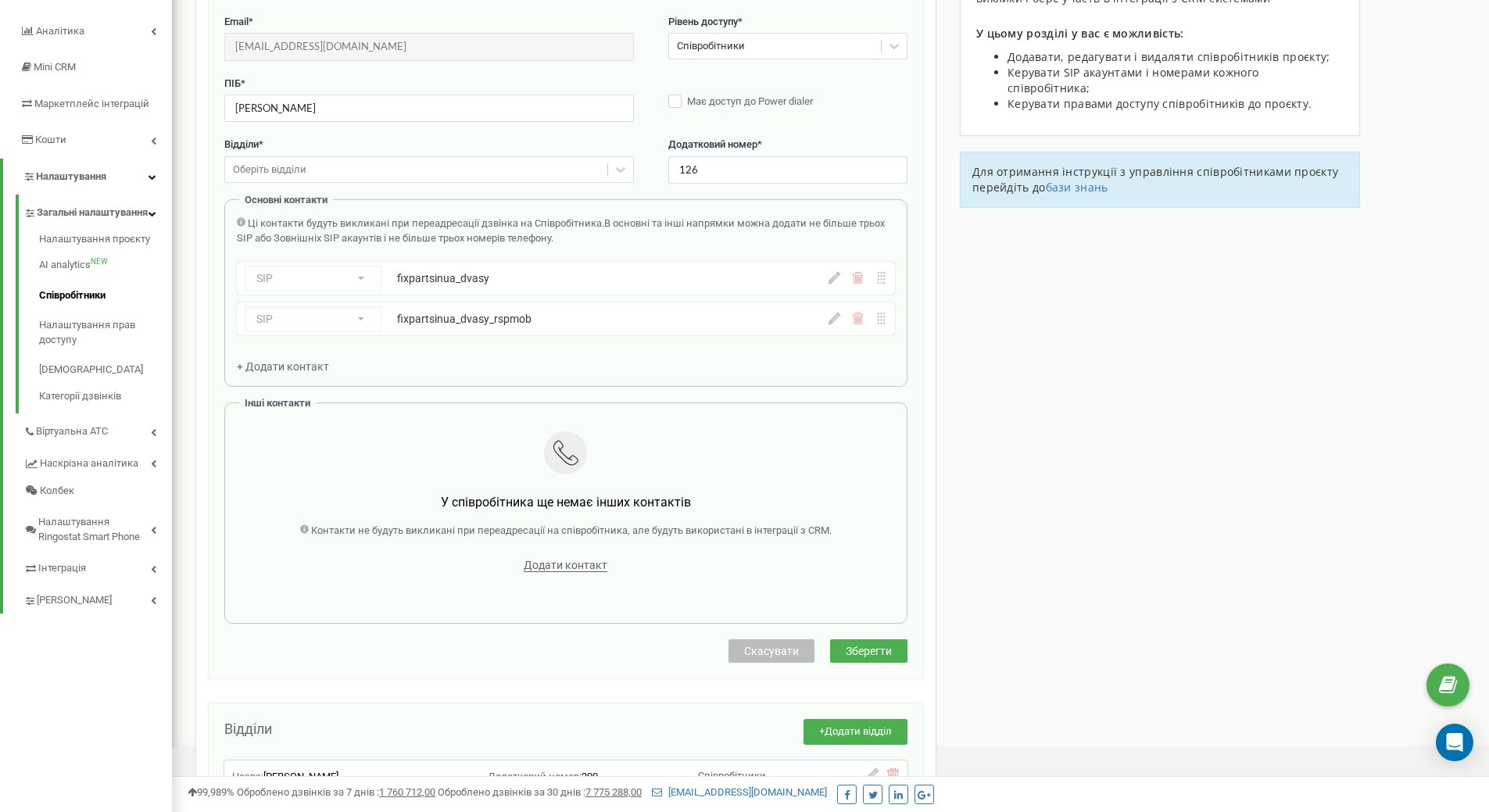
scroll to position [156, 0]
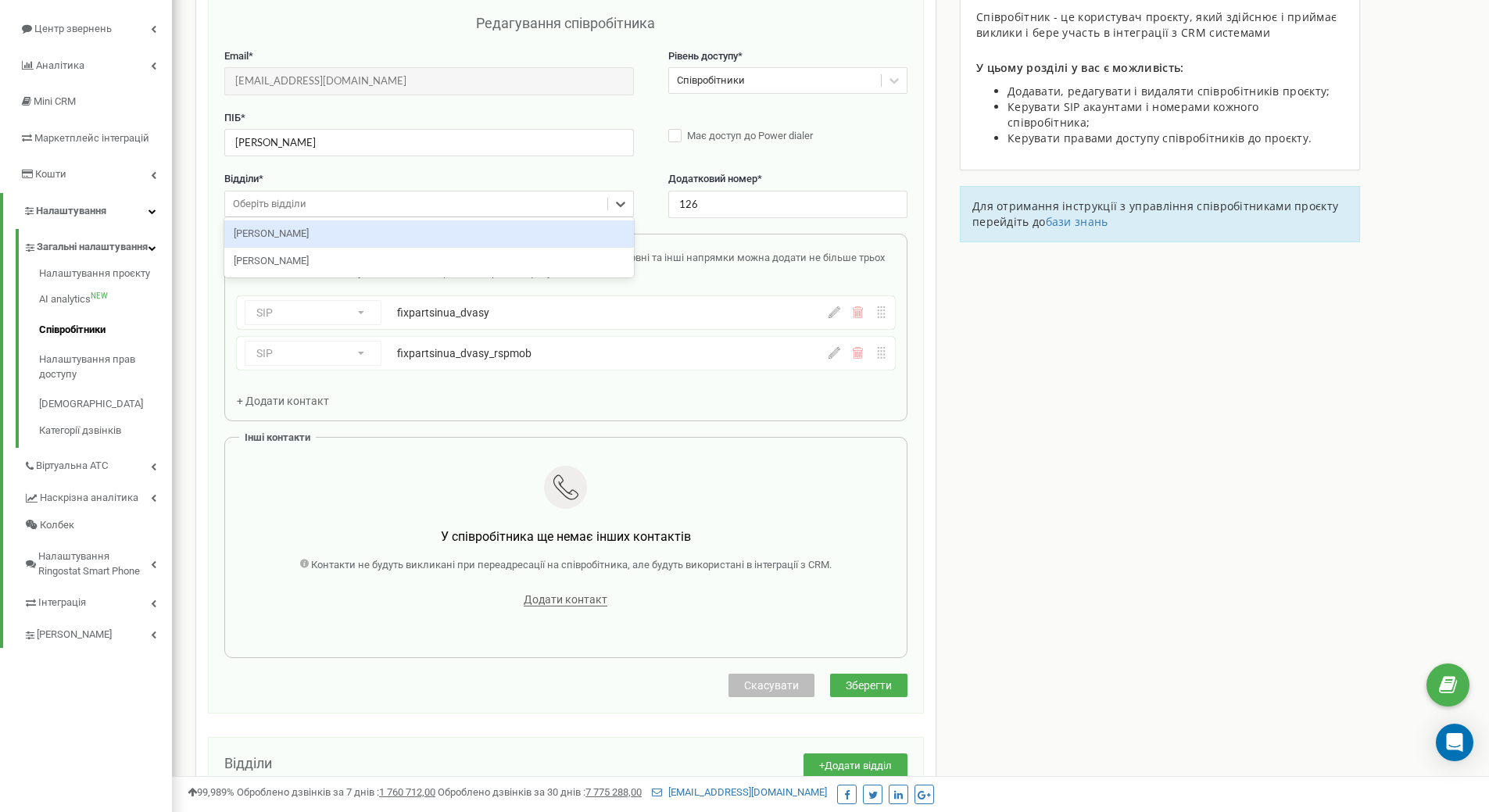
click at [395, 212] on div "Оберіть відділи" at bounding box center [416, 203] width 382 height 24
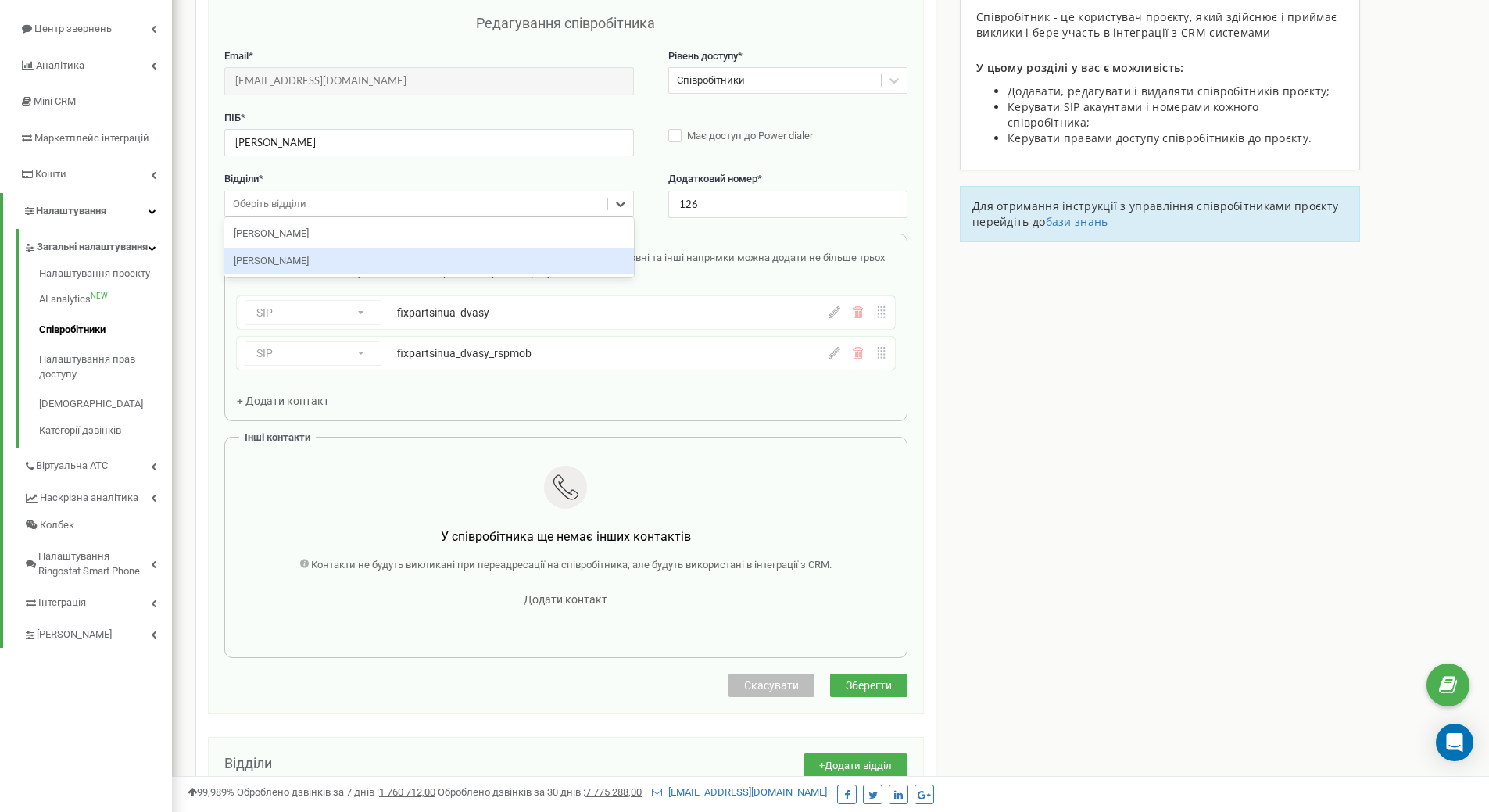
click at [386, 254] on div "[PERSON_NAME]" at bounding box center [429, 261] width 410 height 27
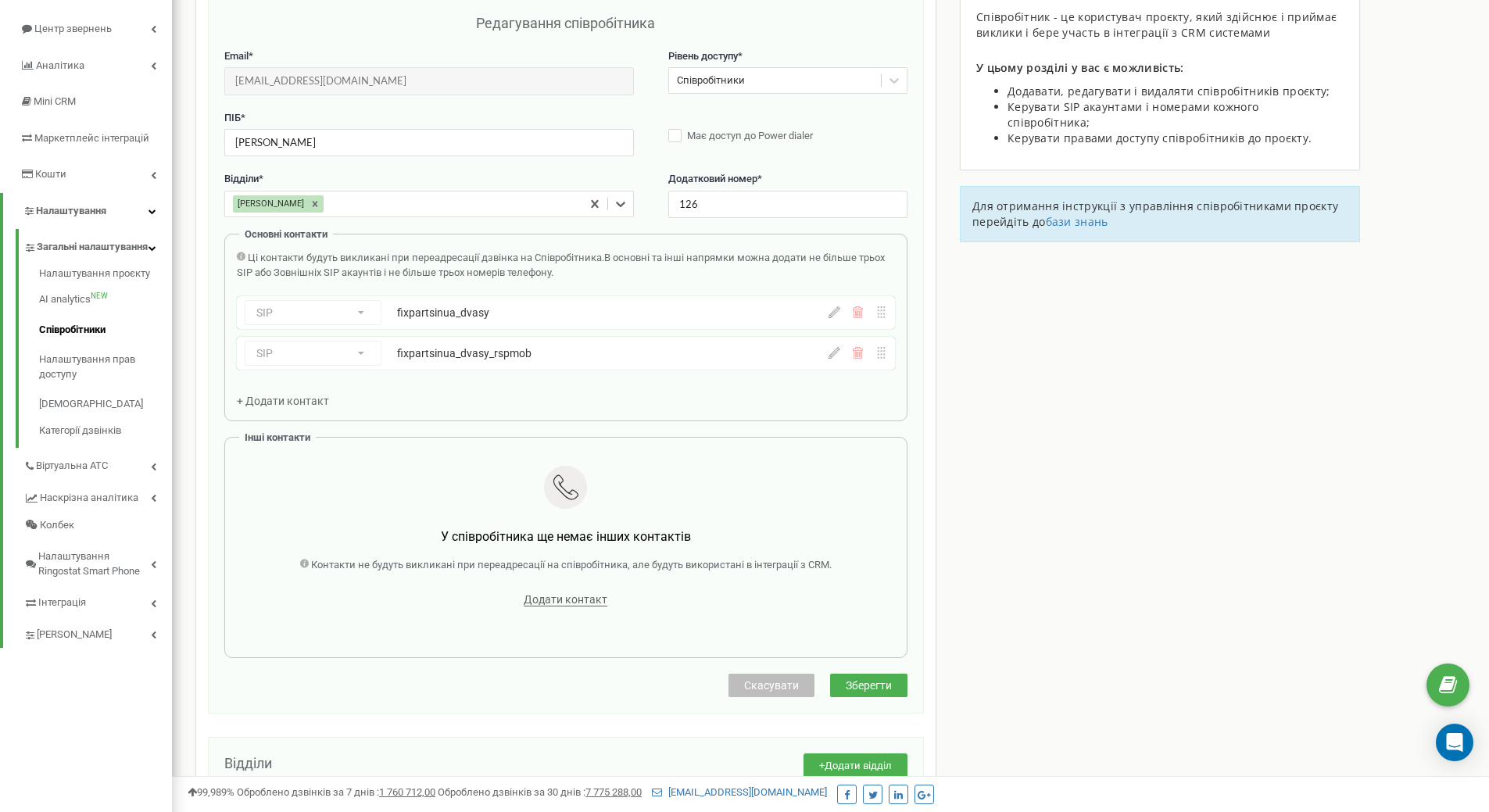
click at [866, 683] on span "Зберегти" at bounding box center [869, 685] width 46 height 13
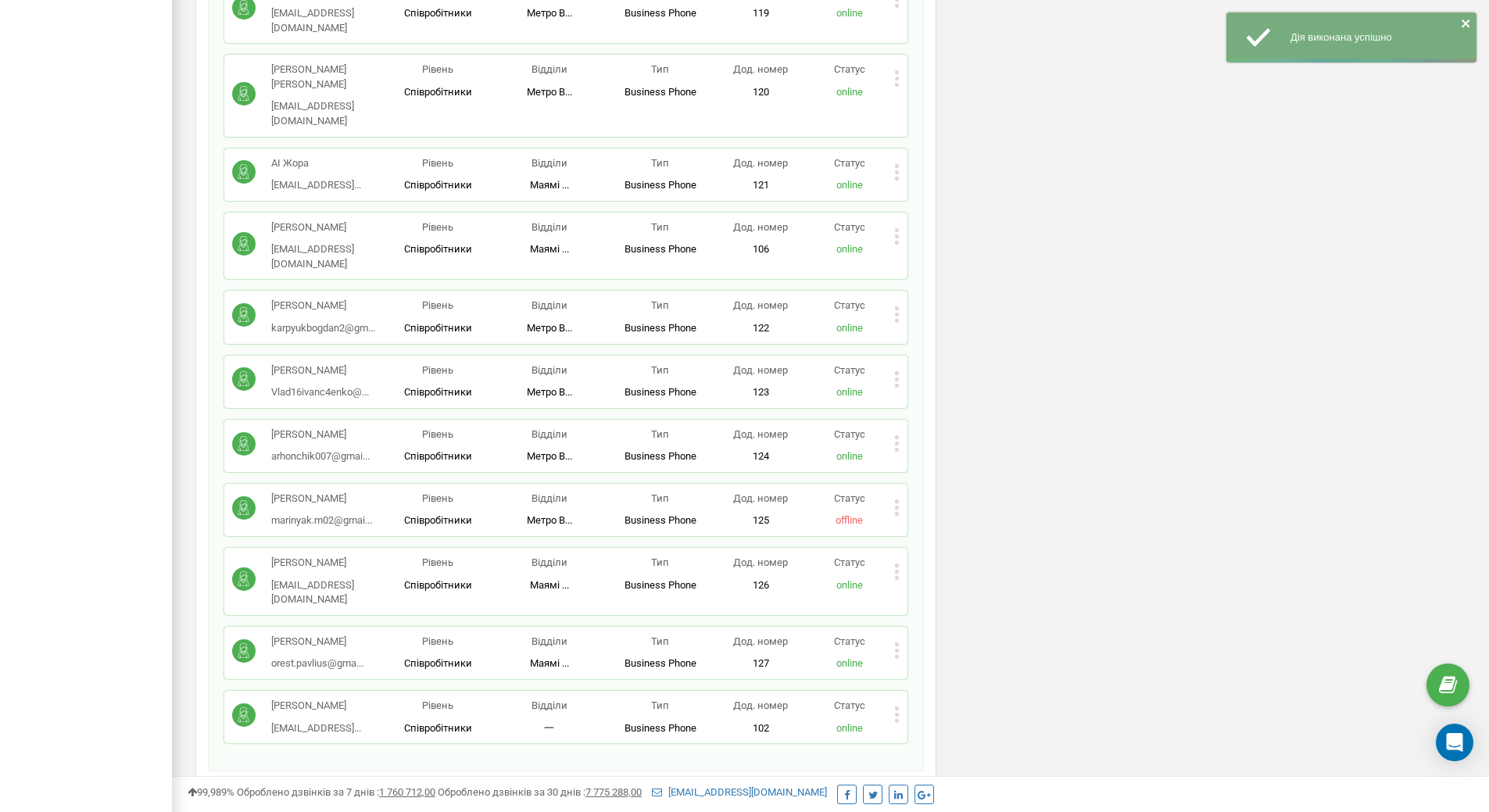
scroll to position [1173, 0]
click at [902, 690] on div "[PERSON_NAME] [EMAIL_ADDRESS]... [EMAIL_ADDRESS][DOMAIN_NAME] Рівень Співробітн…" at bounding box center [566, 716] width 683 height 52
click at [891, 697] on div "Статус online" at bounding box center [850, 716] width 89 height 37
click at [895, 705] on icon at bounding box center [897, 713] width 6 height 16
click at [915, 733] on span "Редагувати" at bounding box center [946, 738] width 62 height 11
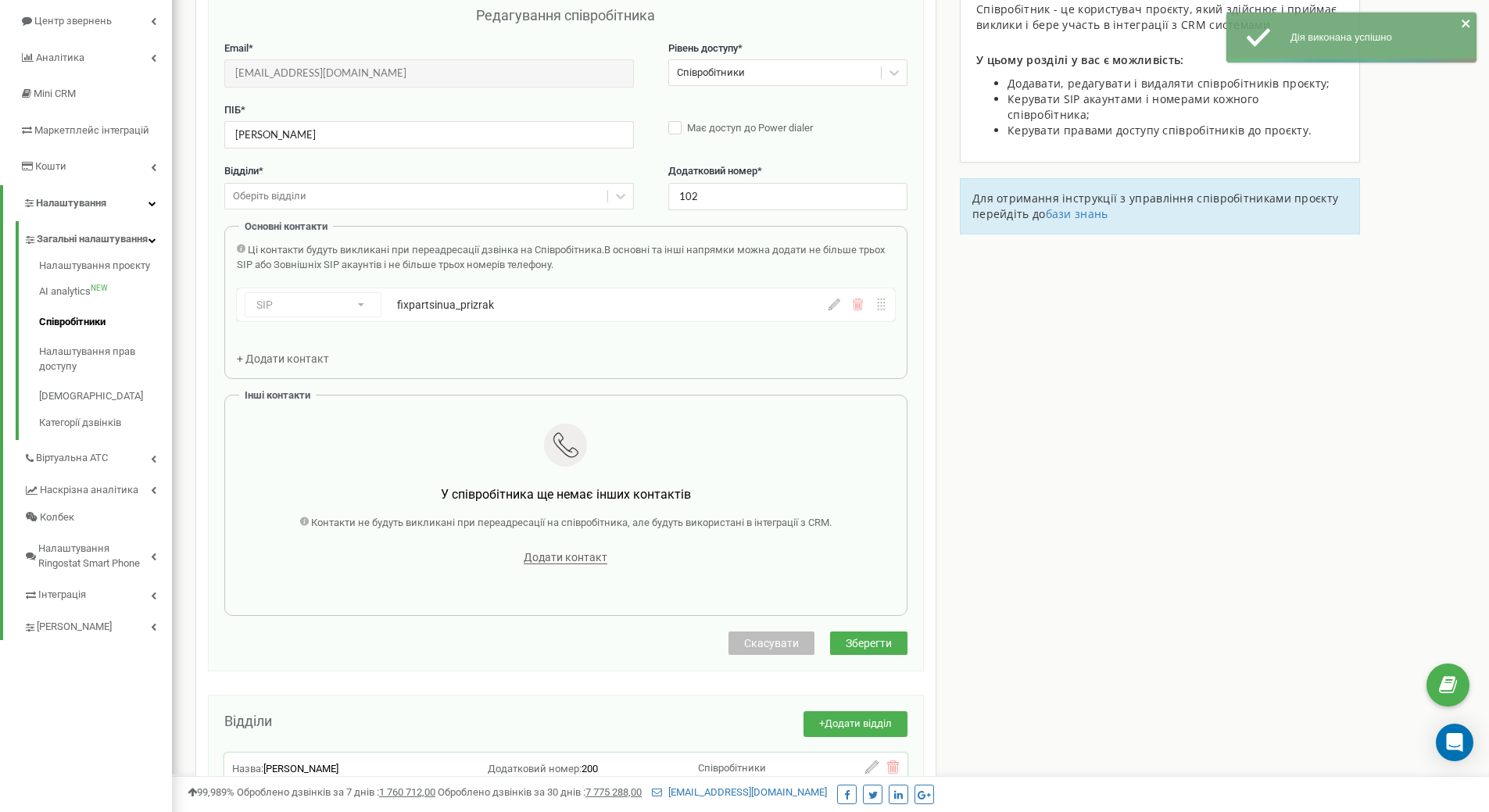
scroll to position [156, 0]
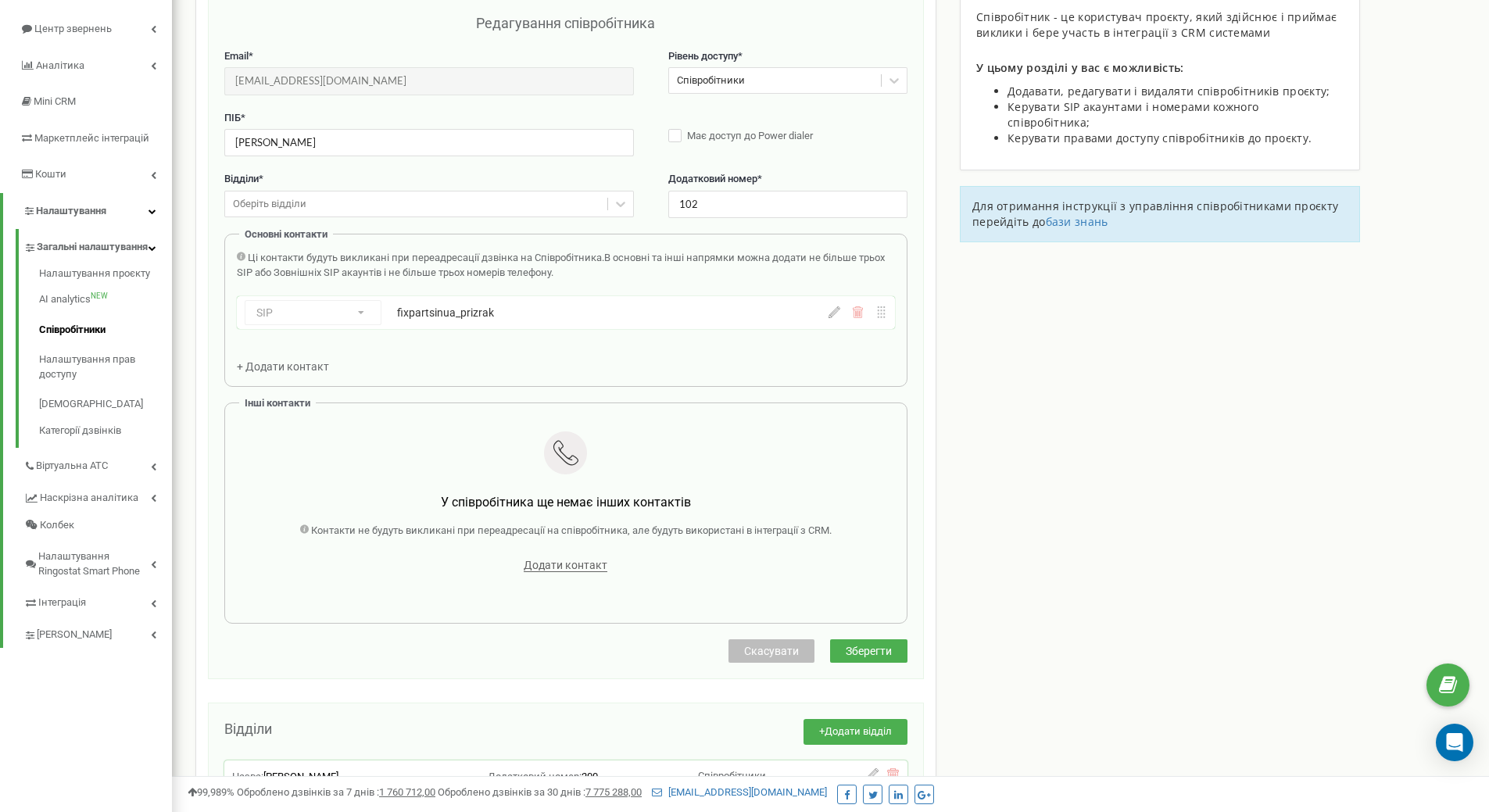
click at [450, 214] on div "Оберіть відділи" at bounding box center [416, 203] width 382 height 24
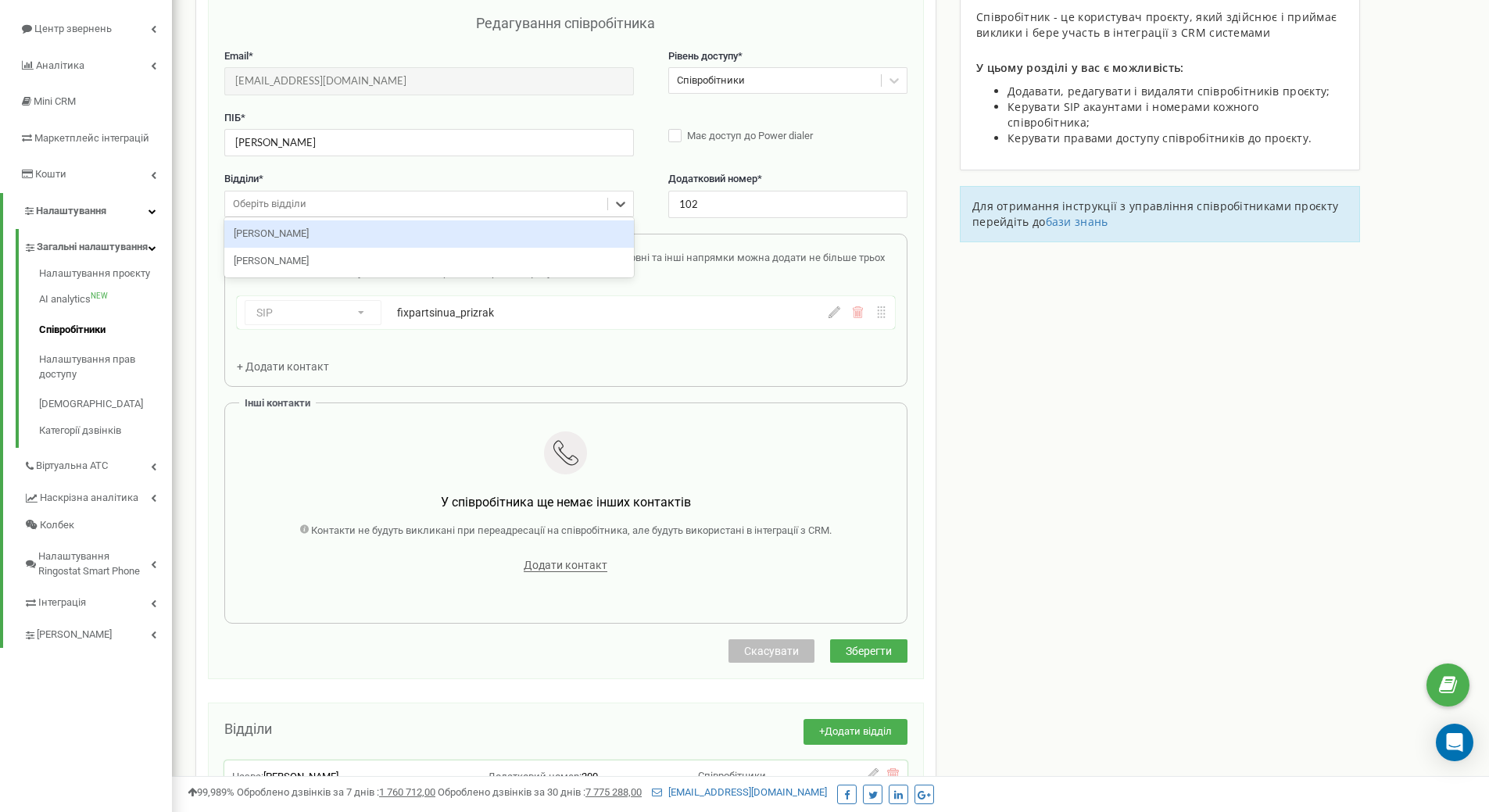
click at [410, 241] on div "[PERSON_NAME]" at bounding box center [429, 234] width 410 height 27
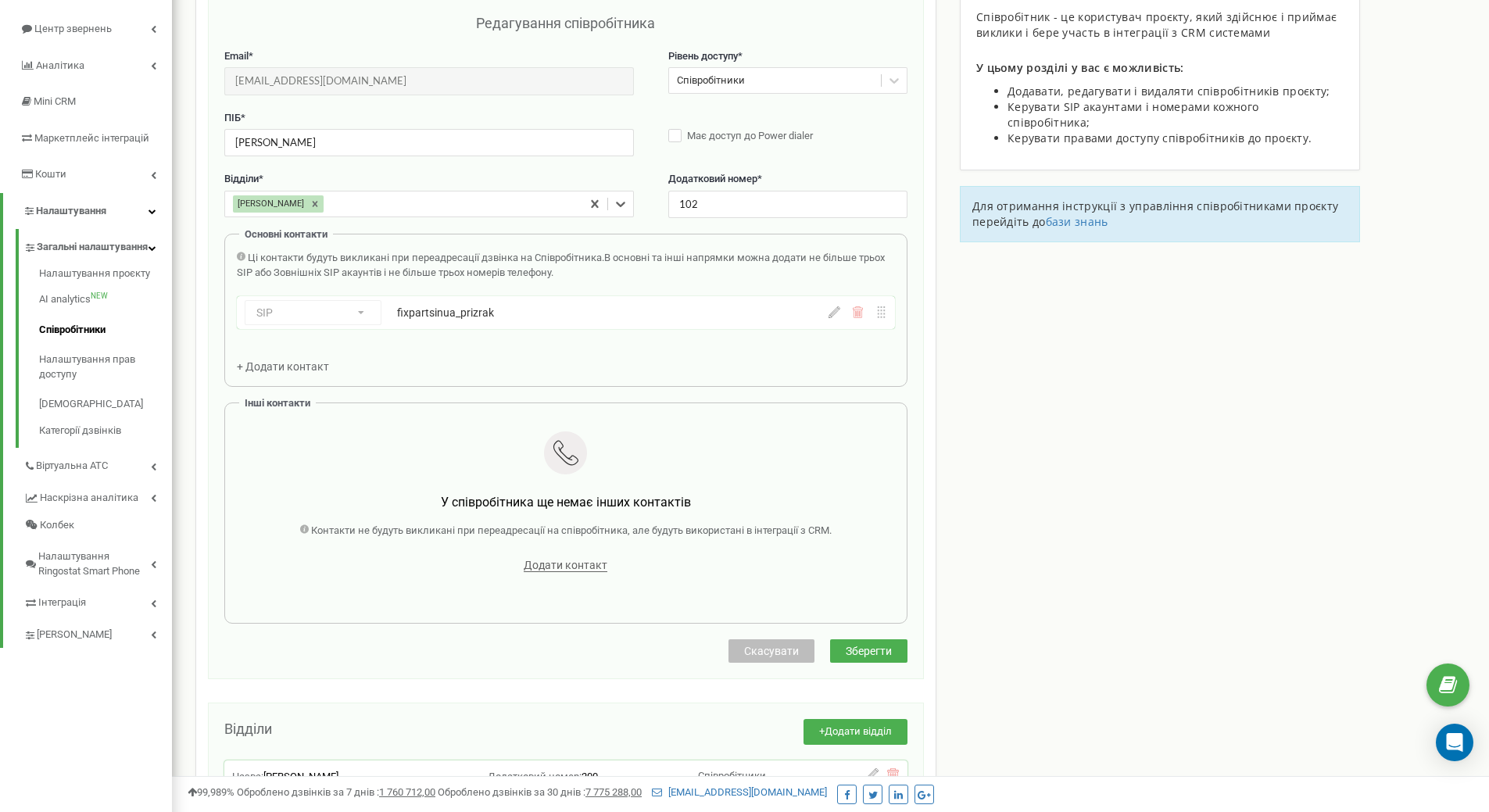
click at [860, 653] on span "Зберегти" at bounding box center [869, 651] width 46 height 13
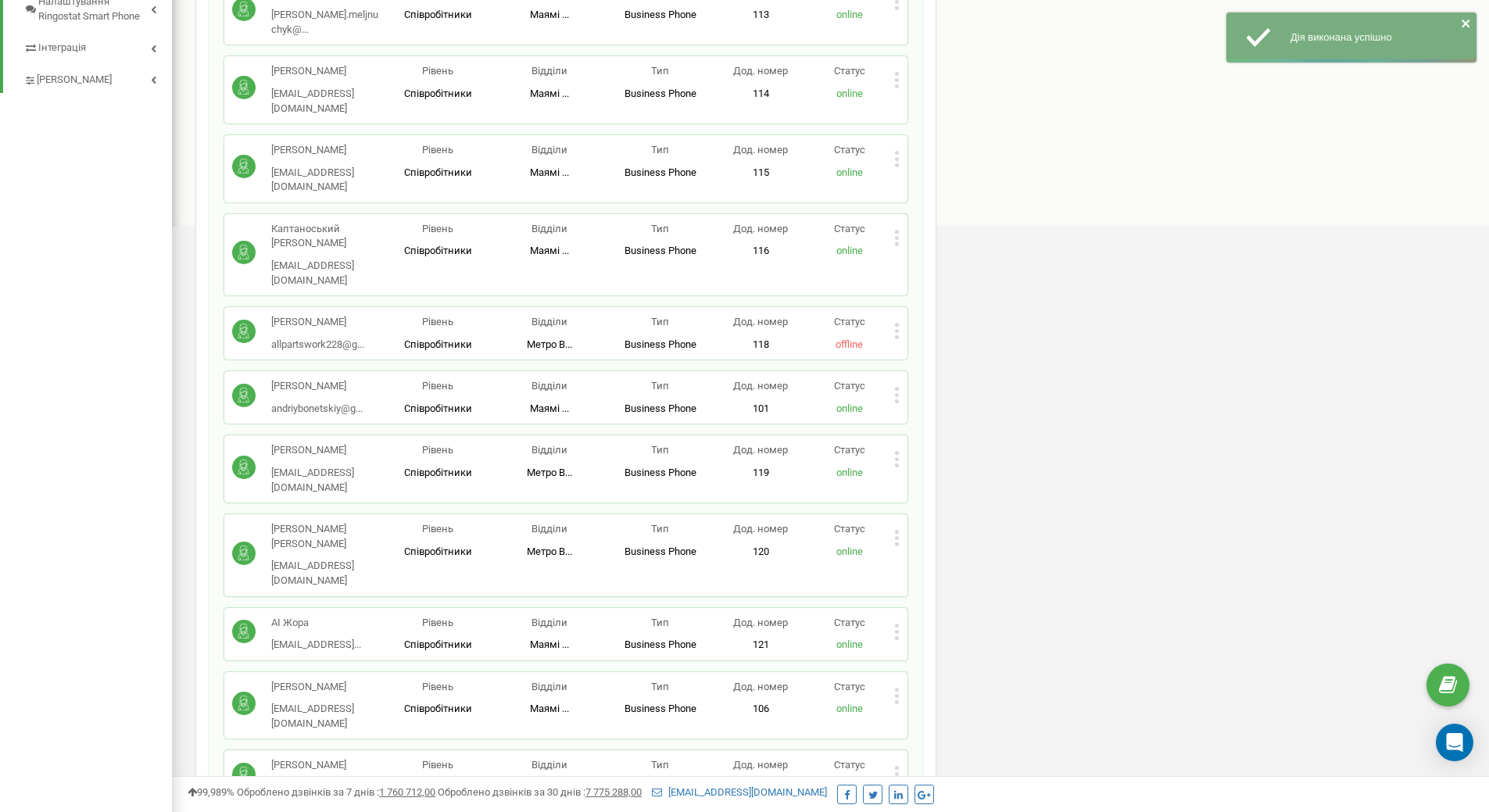
scroll to position [566, 0]
